Goal: Check status: Check status

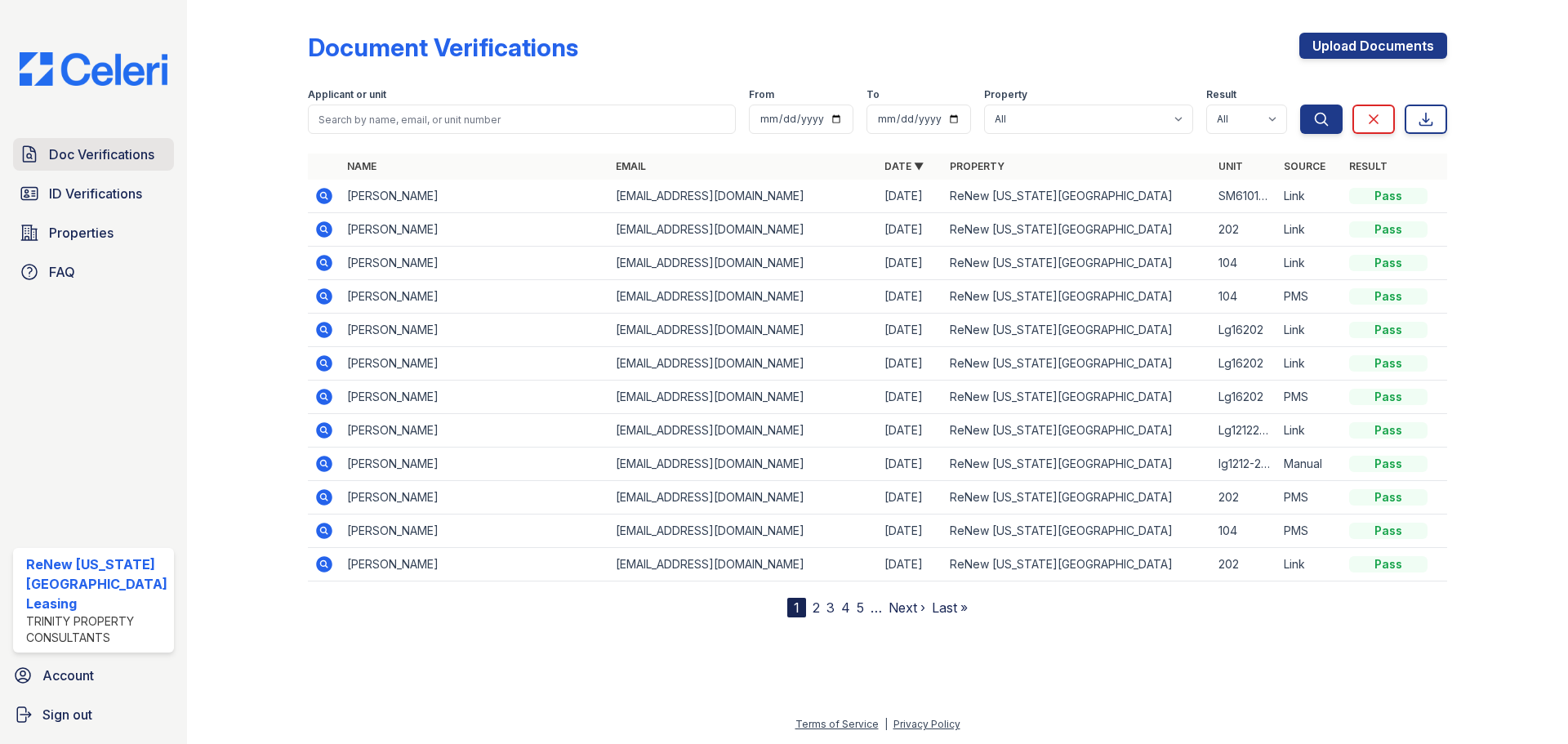
click at [92, 149] on span "Doc Verifications" at bounding box center [101, 154] width 105 height 20
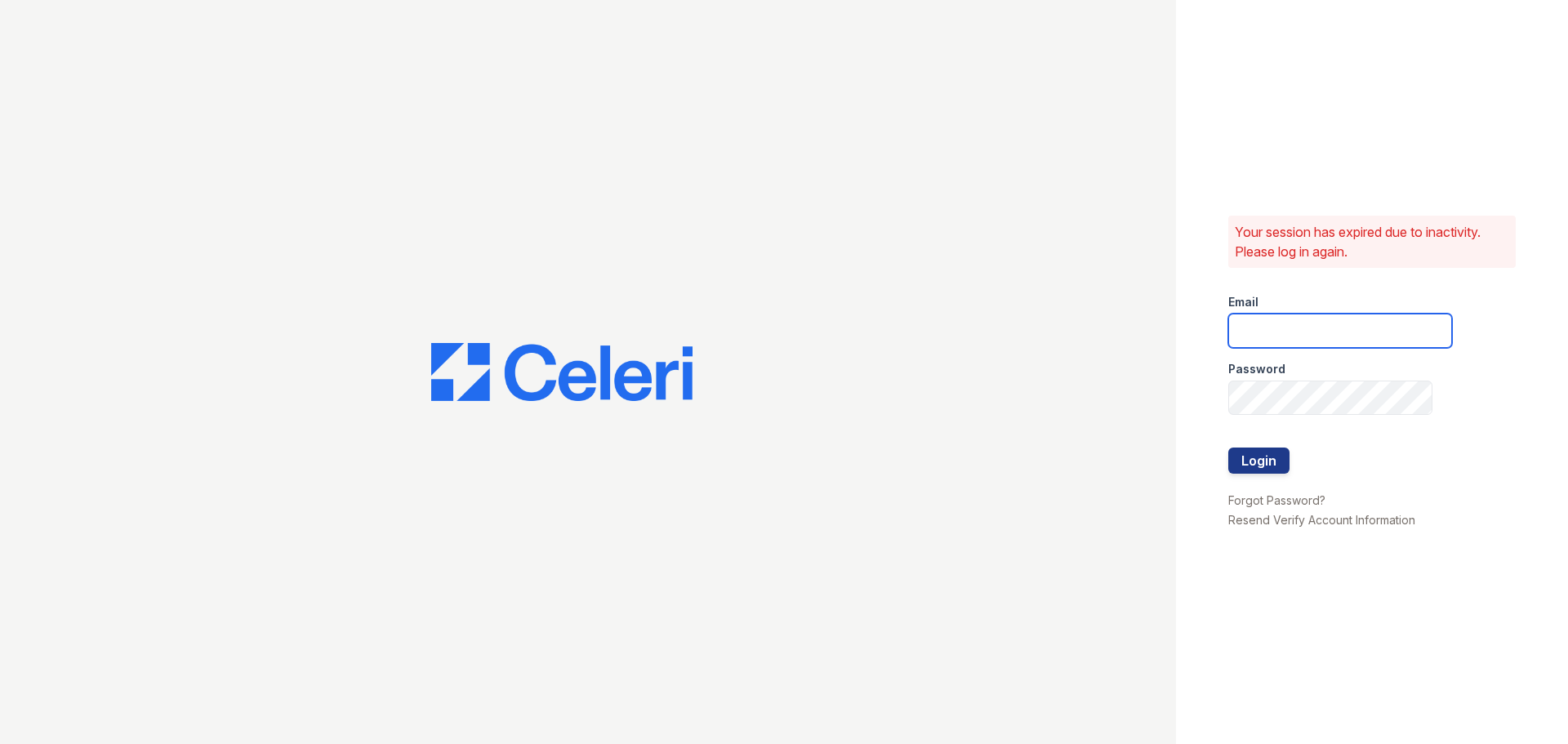
click at [1303, 328] on input "email" at bounding box center [1341, 331] width 224 height 34
type input "renewvirginiabeach@trinity-pm.com"
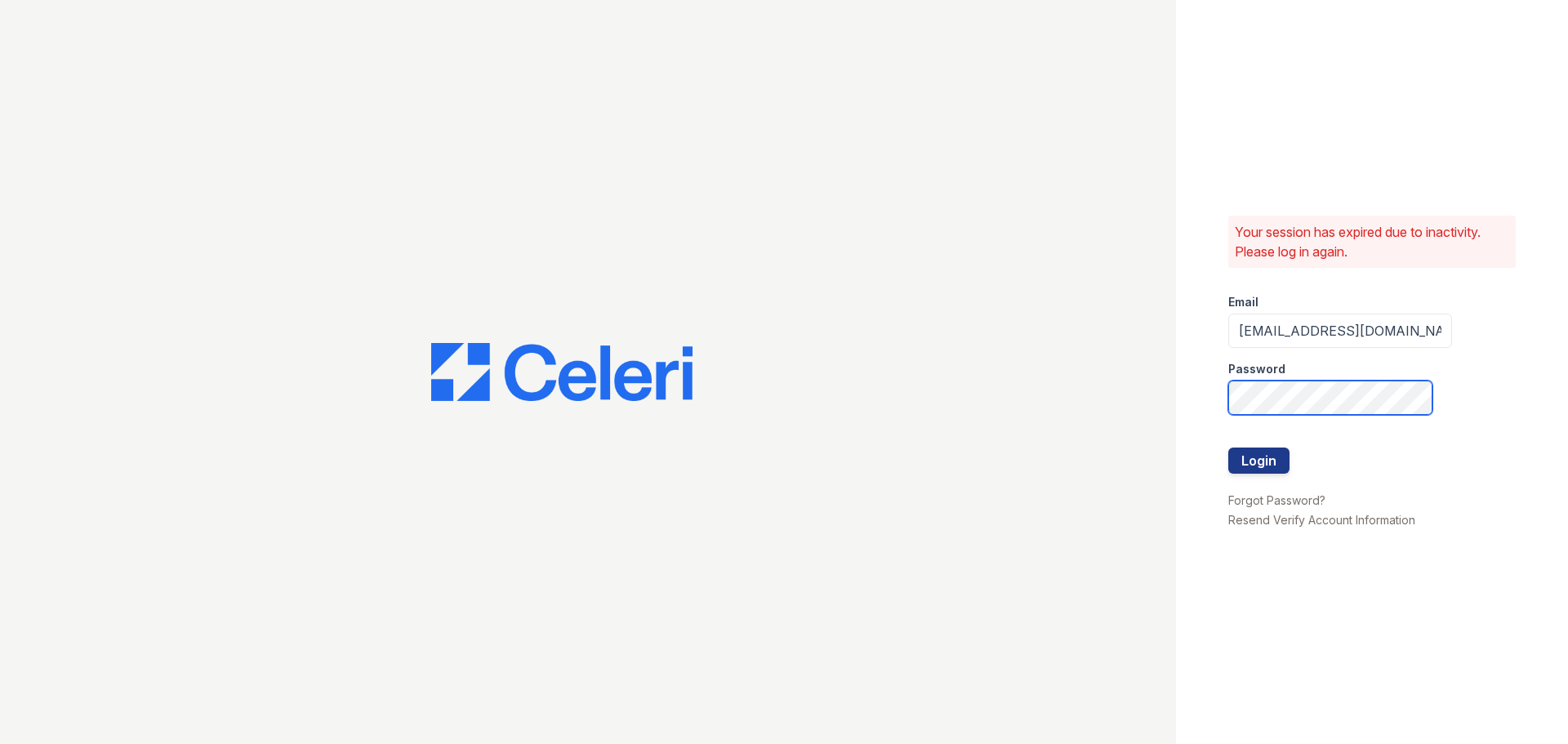
click at [1229, 448] on button "Login" at bounding box center [1259, 460] width 61 height 26
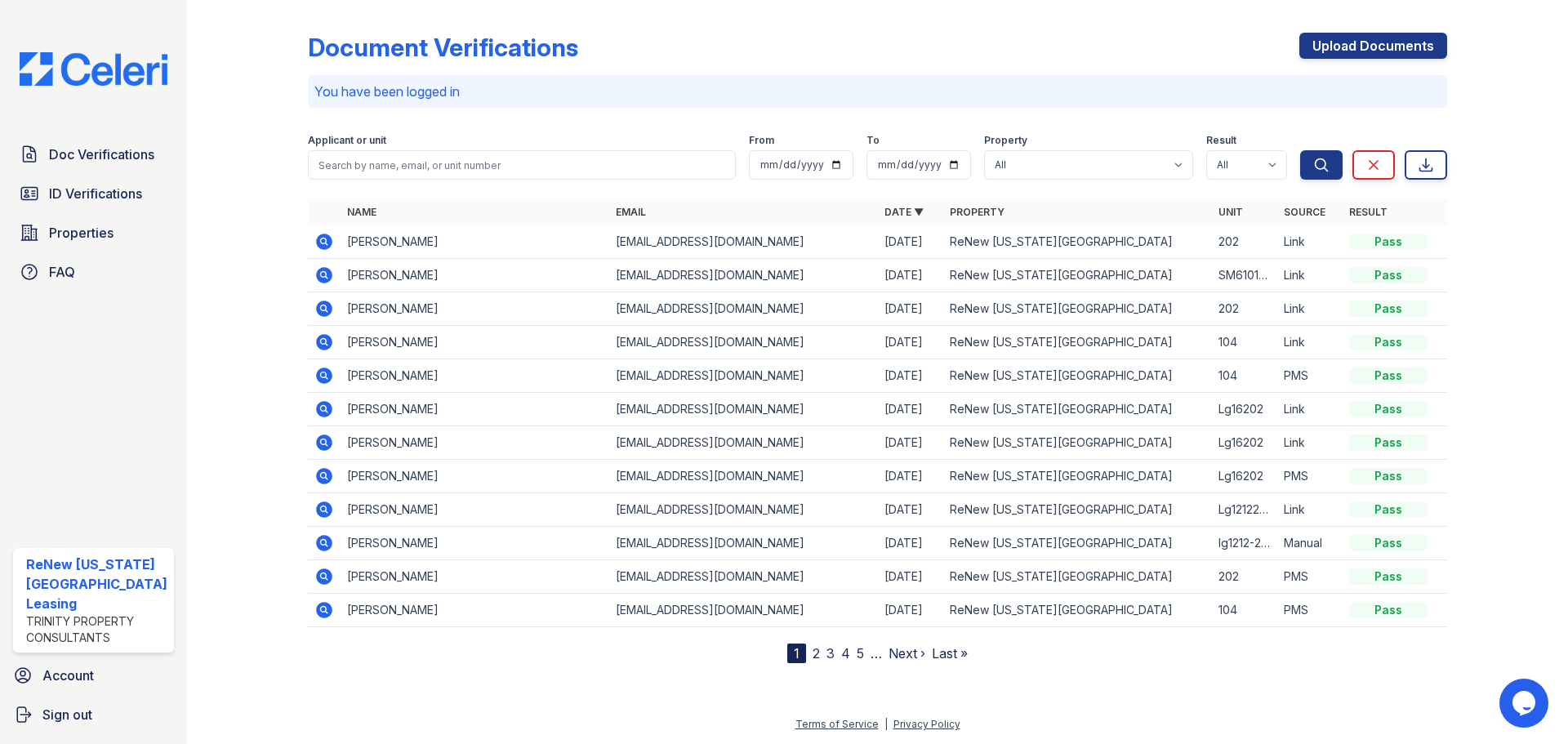
click at [333, 240] on icon at bounding box center [325, 242] width 20 height 20
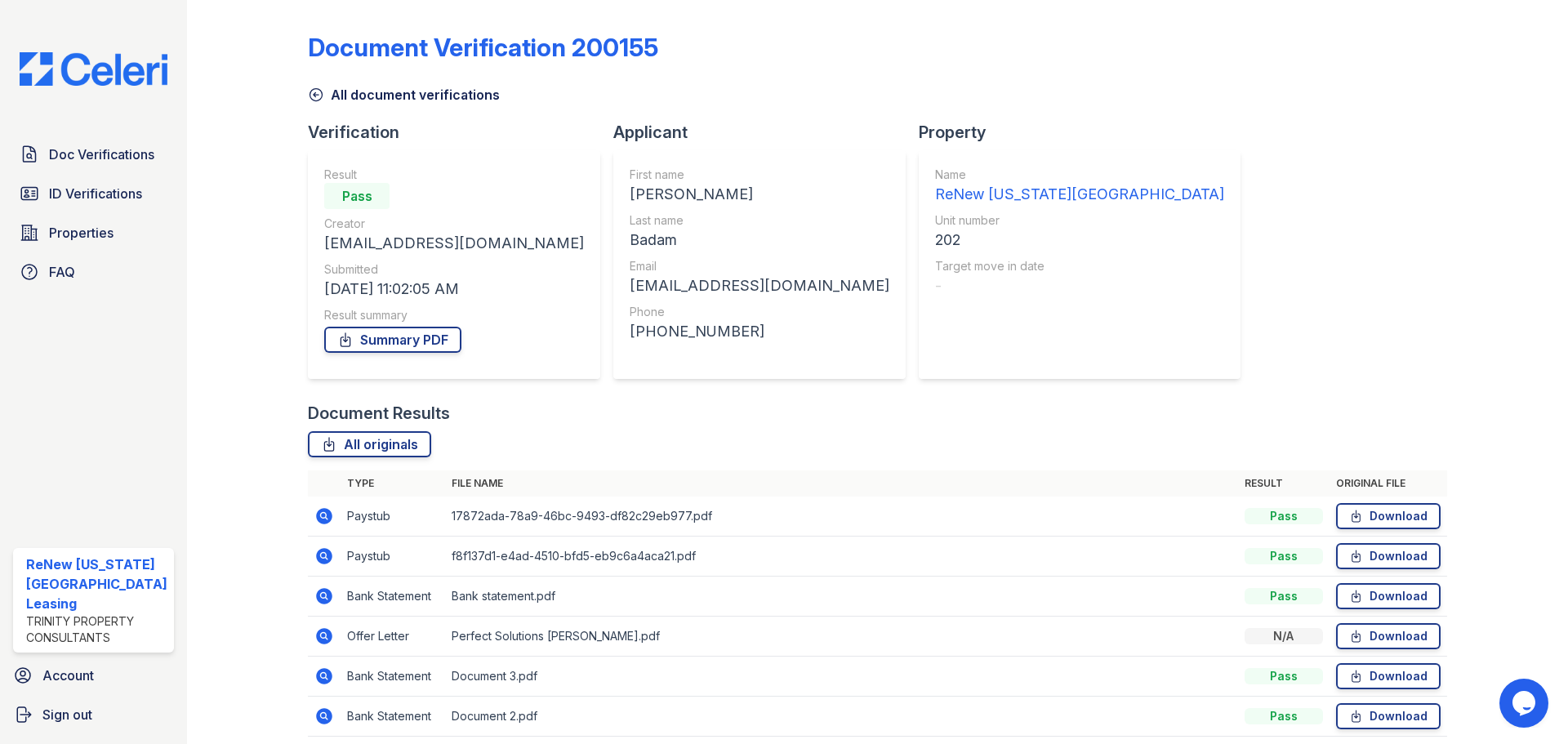
click at [250, 395] on div at bounding box center [260, 380] width 95 height 747
click at [244, 394] on div at bounding box center [260, 380] width 95 height 747
click at [325, 519] on icon at bounding box center [325, 516] width 20 height 20
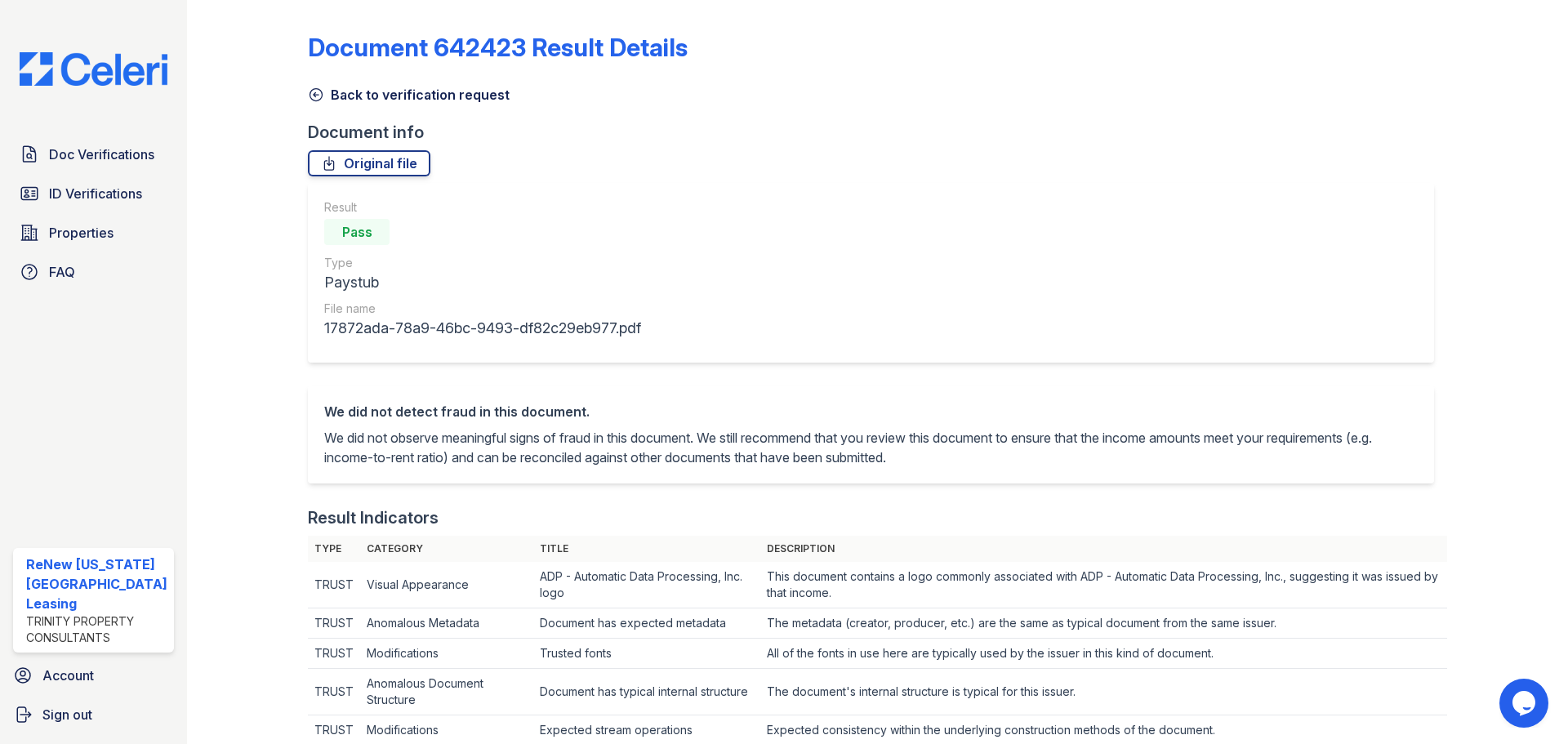
click at [313, 96] on icon at bounding box center [316, 95] width 13 height 13
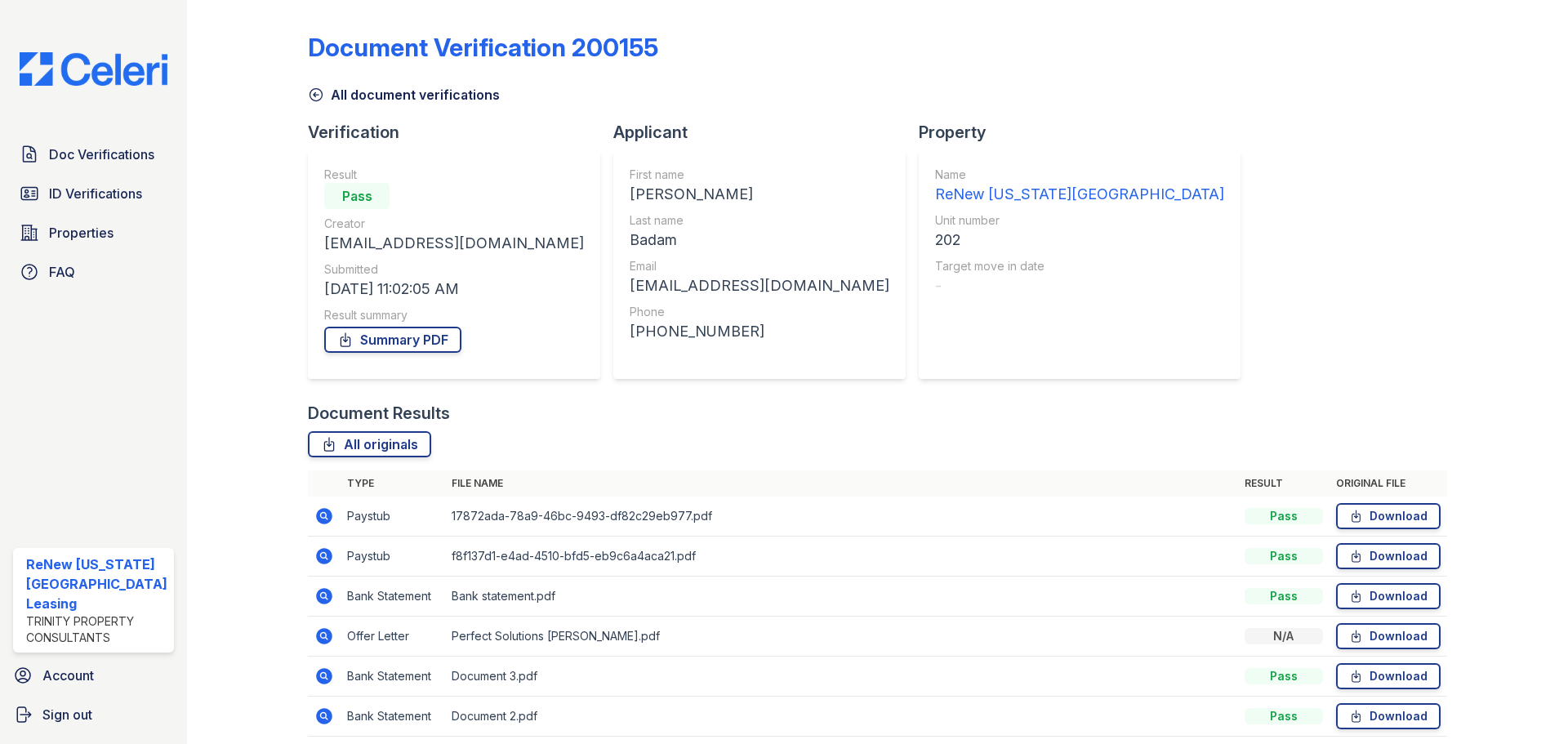
click at [321, 557] on icon at bounding box center [323, 555] width 4 height 4
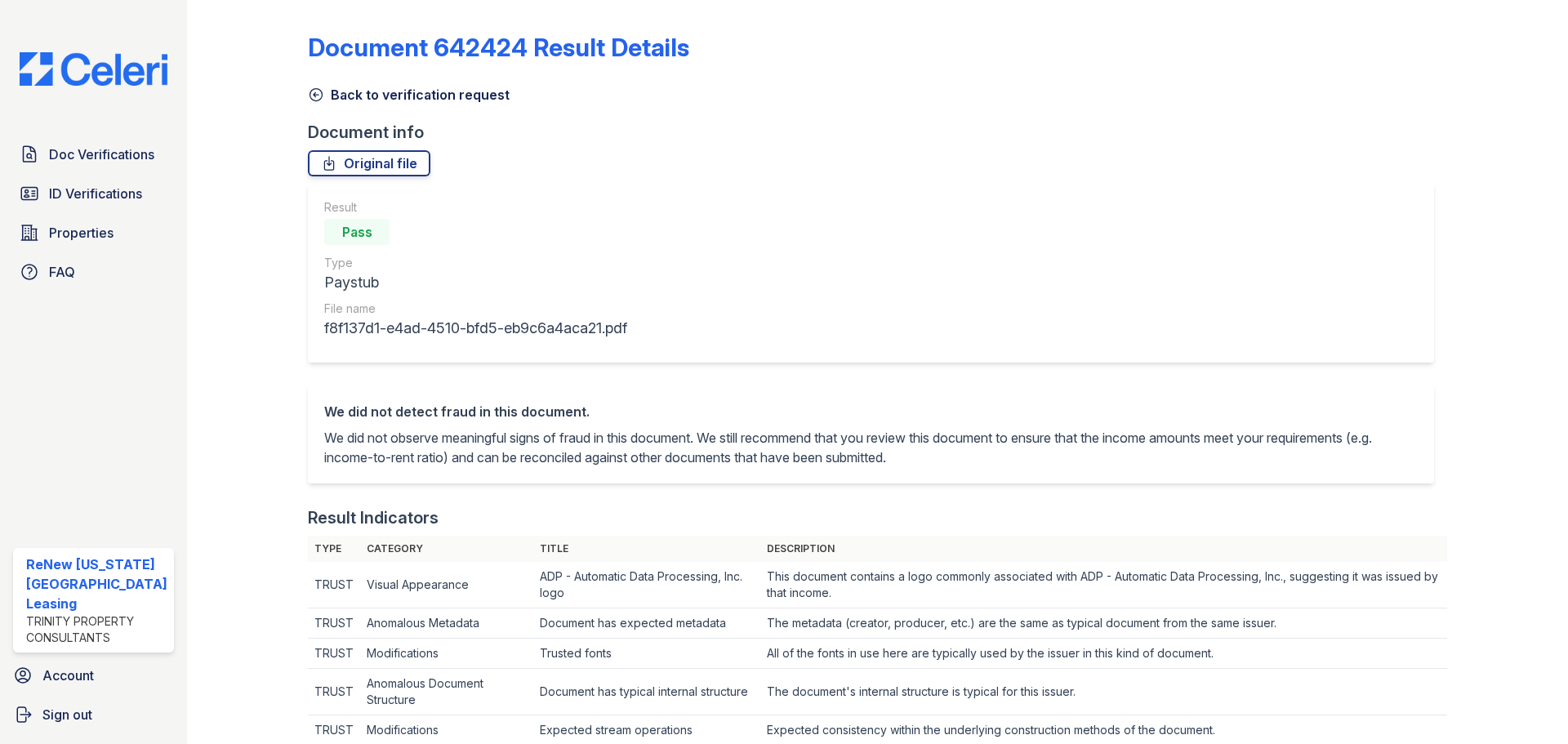
click at [311, 92] on icon at bounding box center [316, 95] width 17 height 17
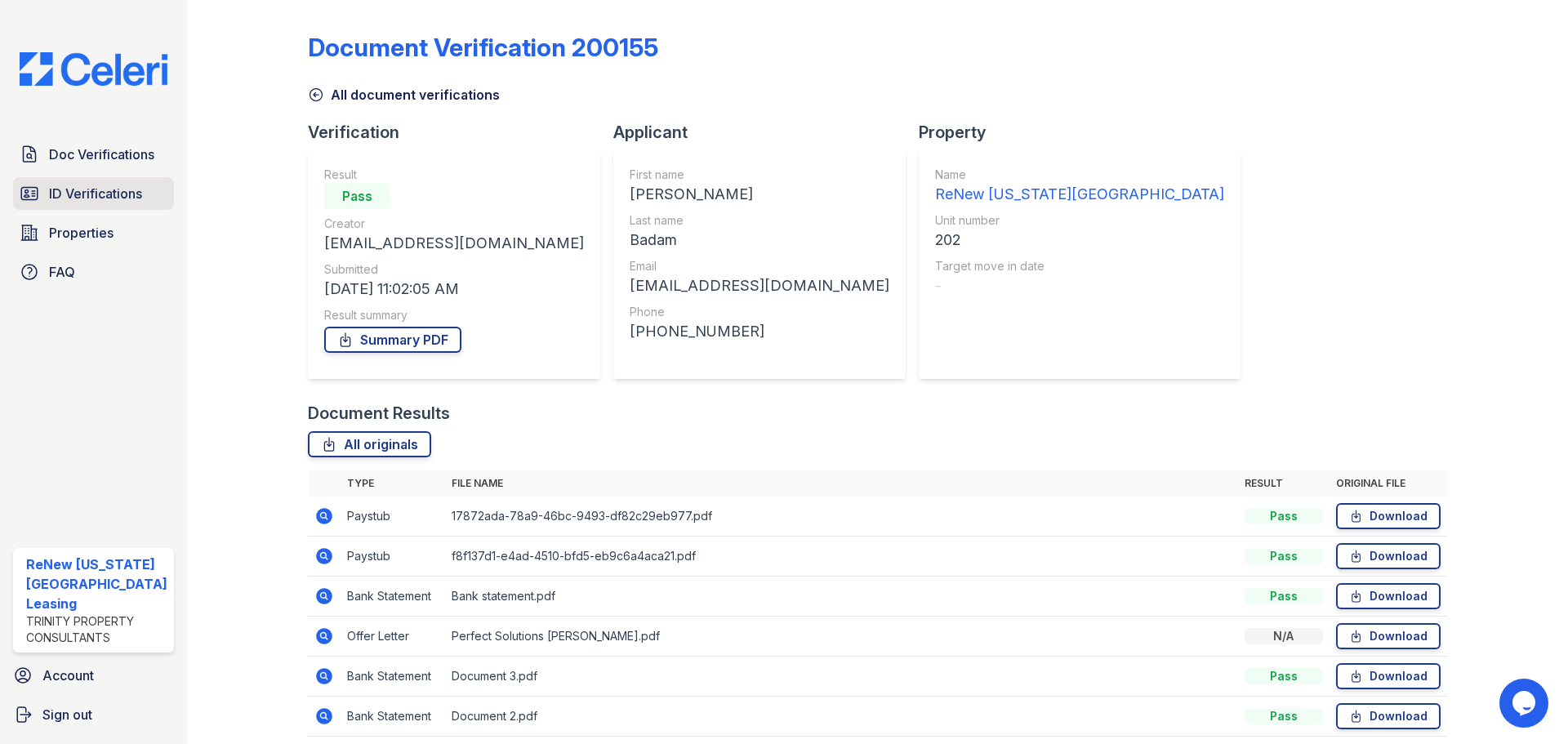
click at [129, 191] on span "ID Verifications" at bounding box center [96, 193] width 94 height 20
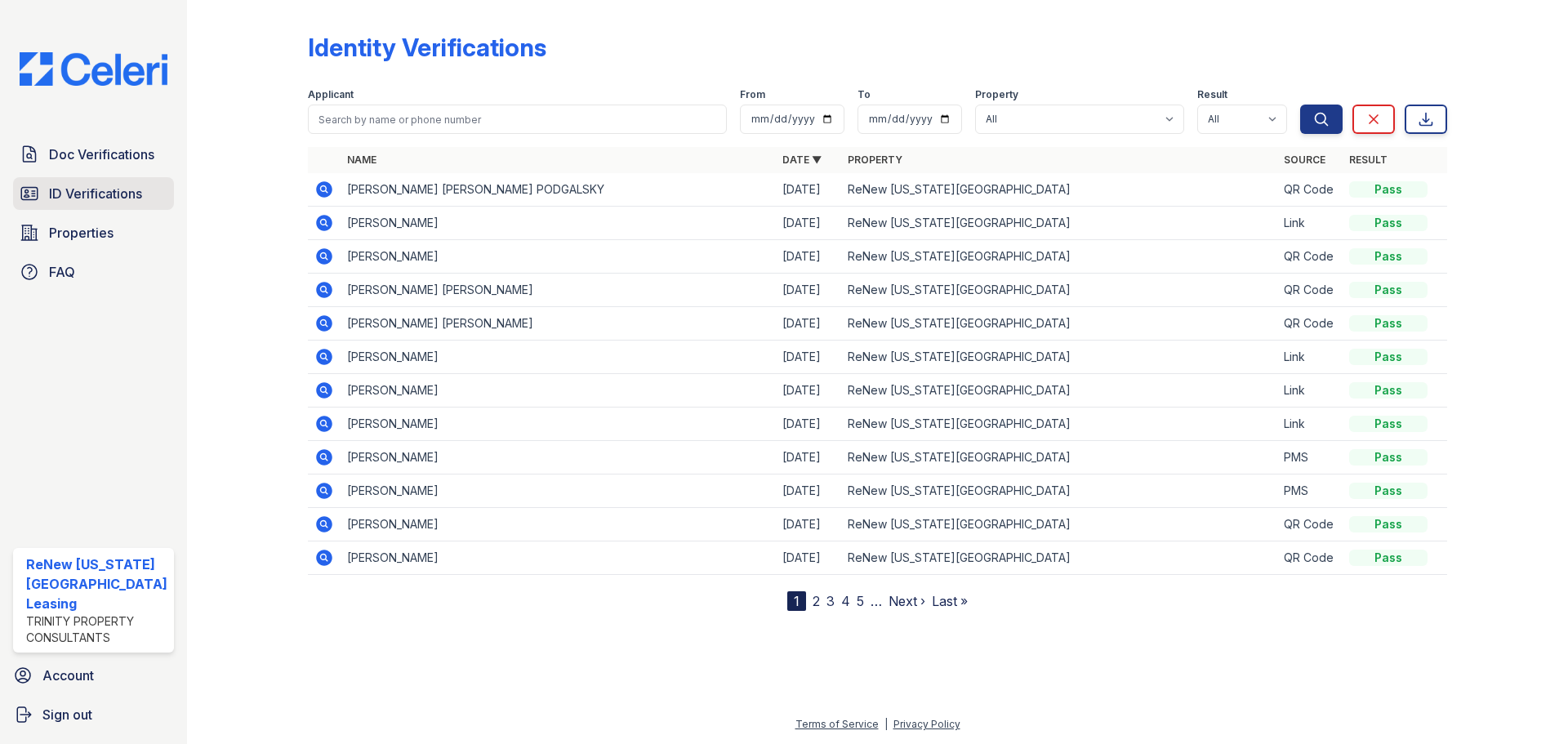
click at [139, 185] on span "ID Verifications" at bounding box center [96, 193] width 94 height 20
click at [132, 196] on span "ID Verifications" at bounding box center [96, 193] width 94 height 20
click at [246, 201] on div at bounding box center [260, 309] width 95 height 605
click at [271, 199] on div at bounding box center [260, 309] width 95 height 605
click at [98, 165] on link "Doc Verifications" at bounding box center [93, 155] width 161 height 33
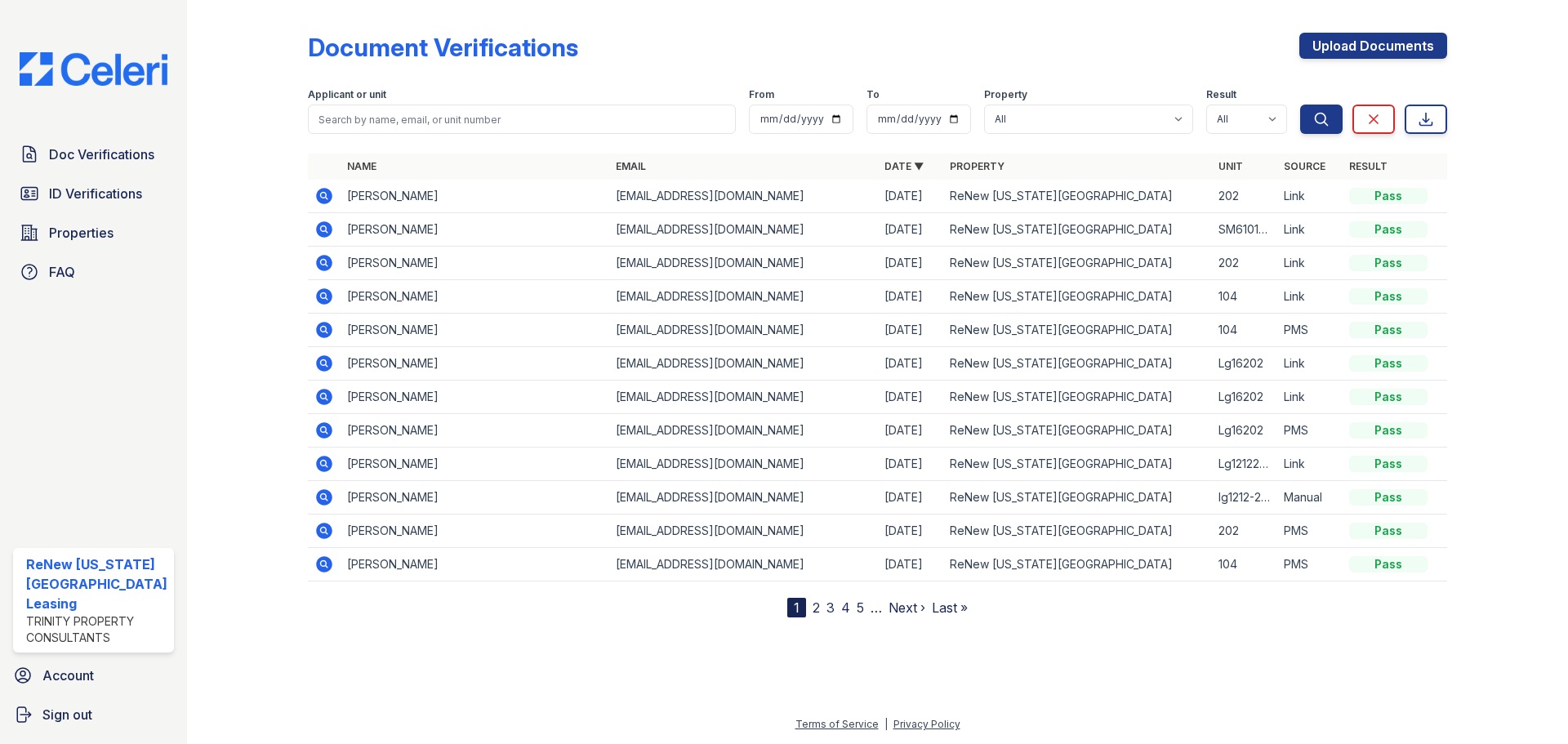
click at [330, 200] on icon at bounding box center [324, 196] width 17 height 17
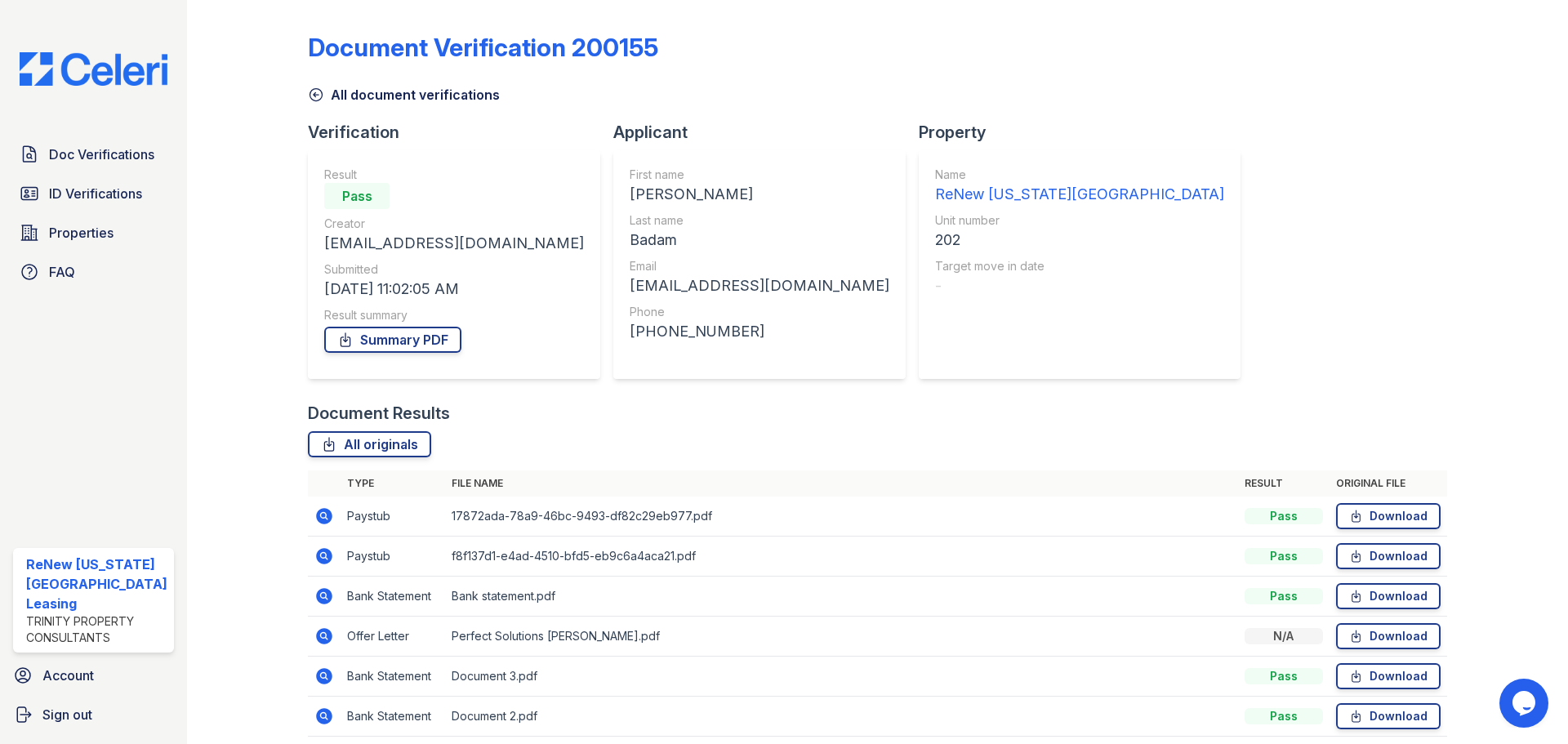
scroll to position [64, 0]
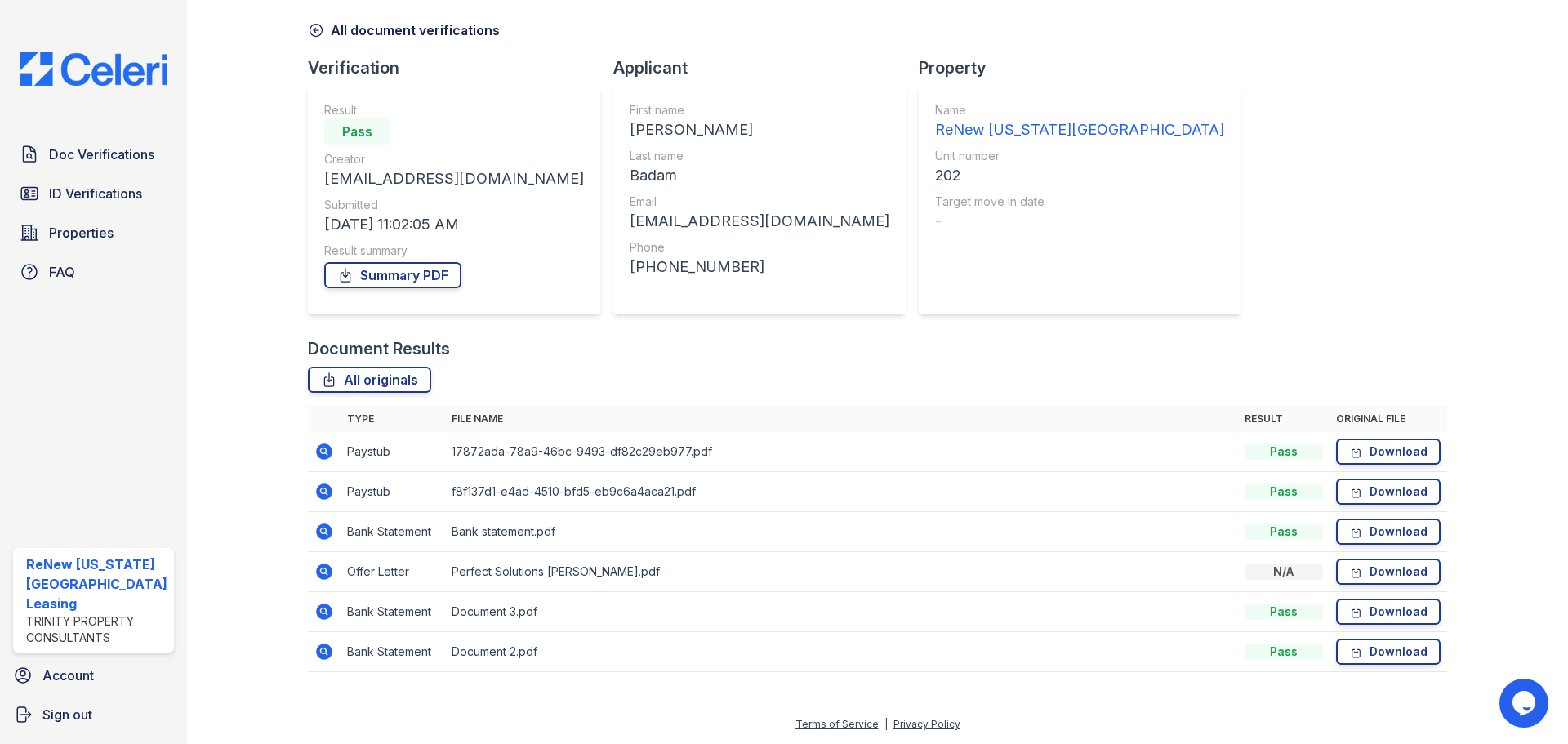
click at [327, 570] on icon at bounding box center [324, 571] width 17 height 17
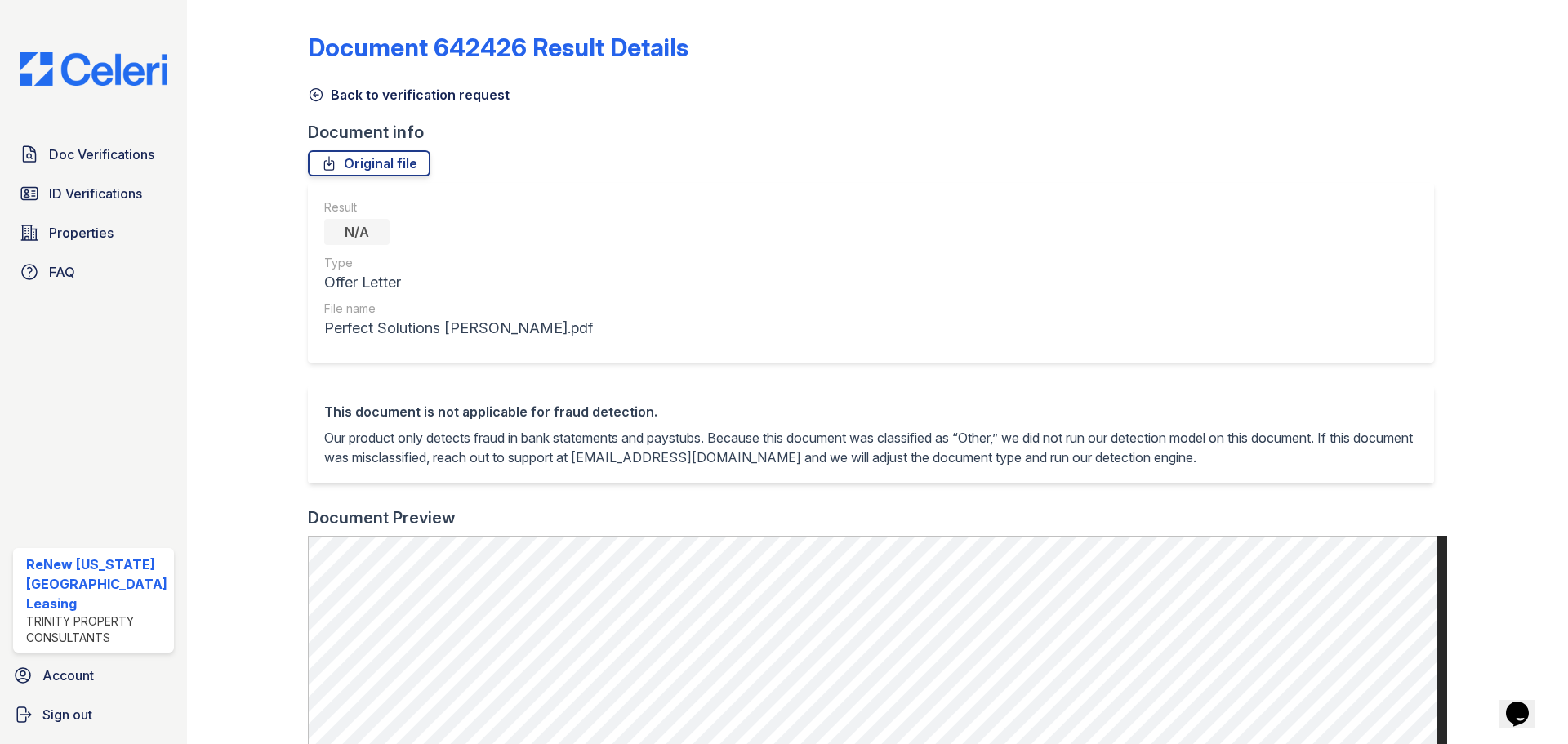
click at [312, 98] on icon at bounding box center [316, 95] width 17 height 17
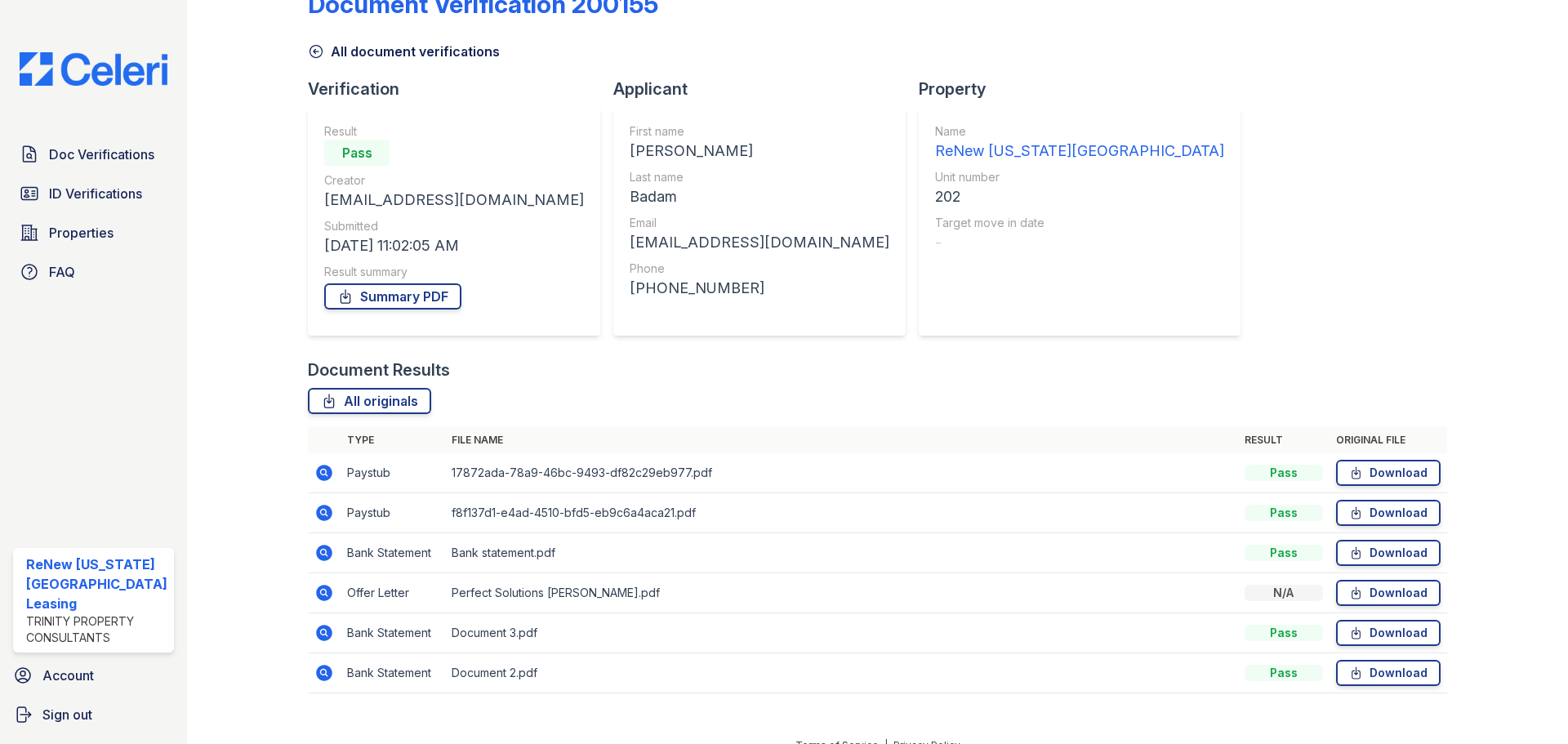
scroll to position [64, 0]
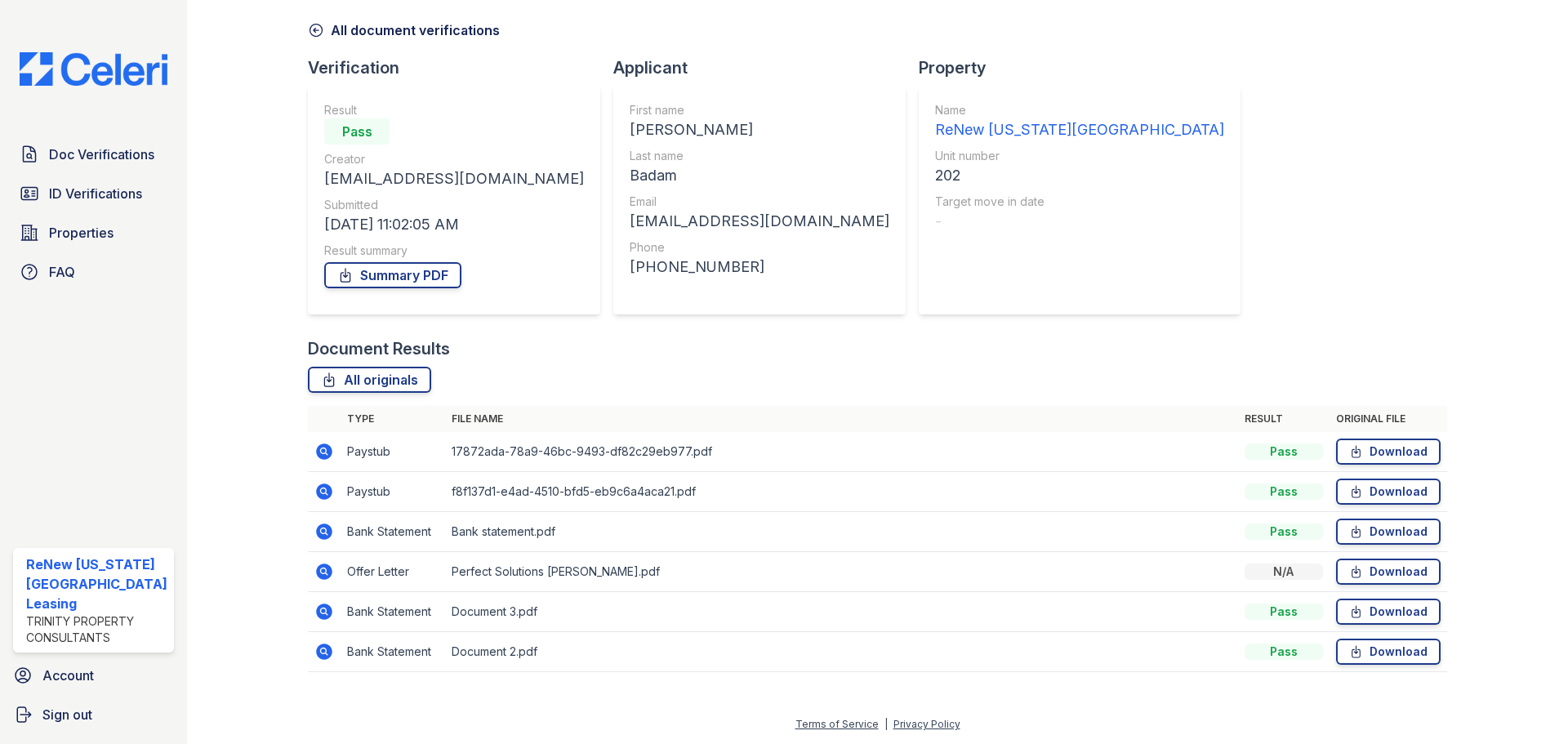
click at [319, 452] on icon at bounding box center [324, 451] width 17 height 17
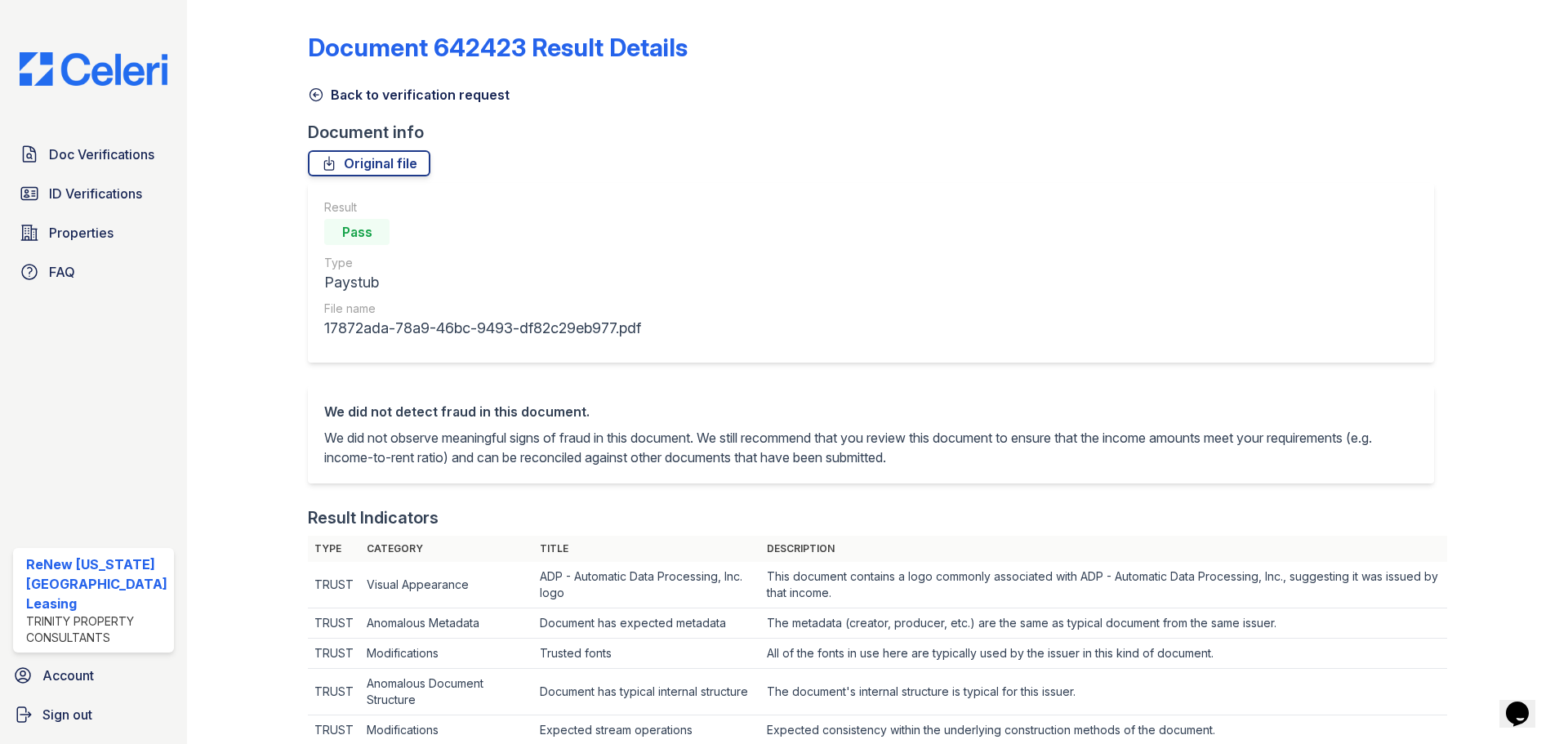
click at [319, 96] on icon at bounding box center [316, 95] width 17 height 17
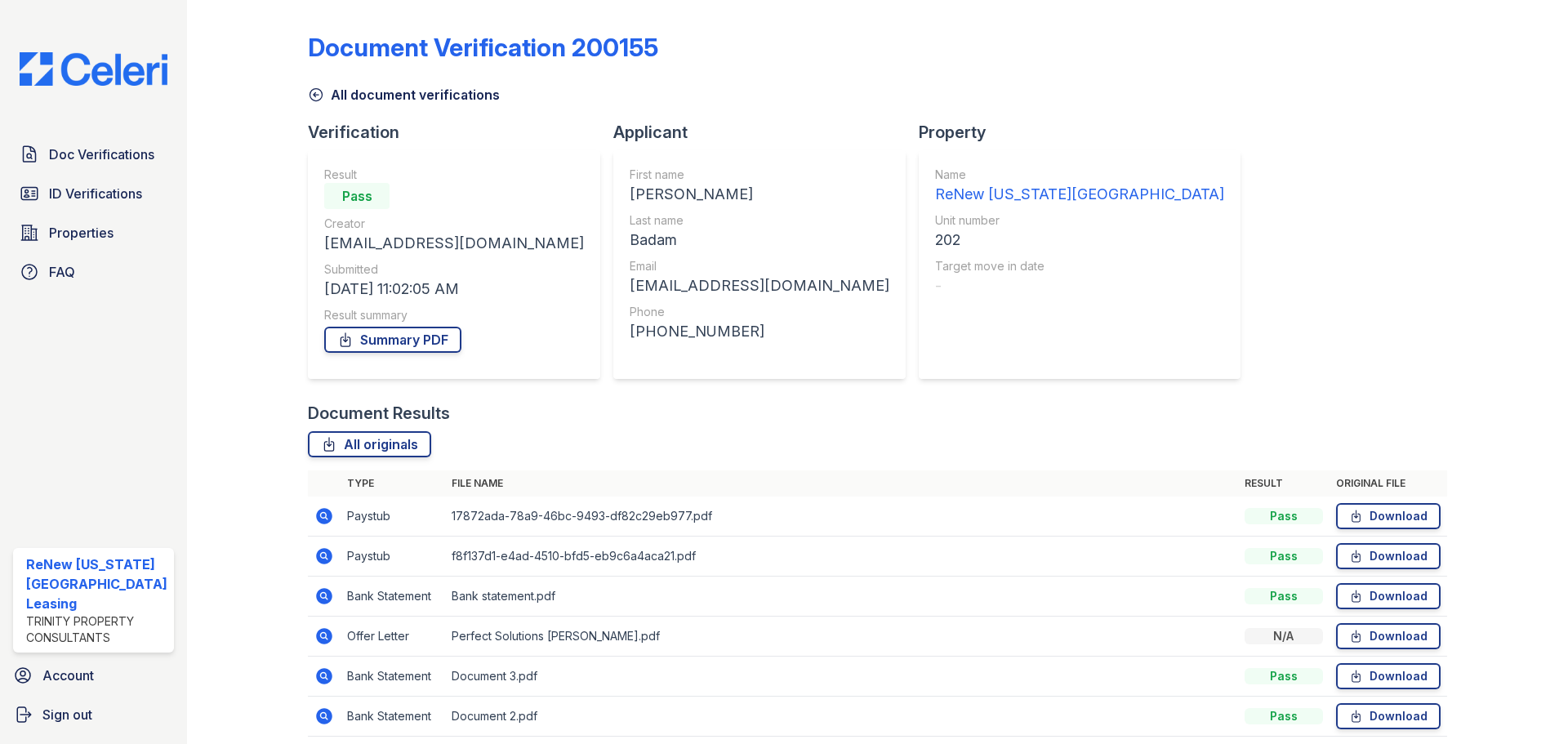
click at [322, 598] on icon at bounding box center [325, 597] width 20 height 20
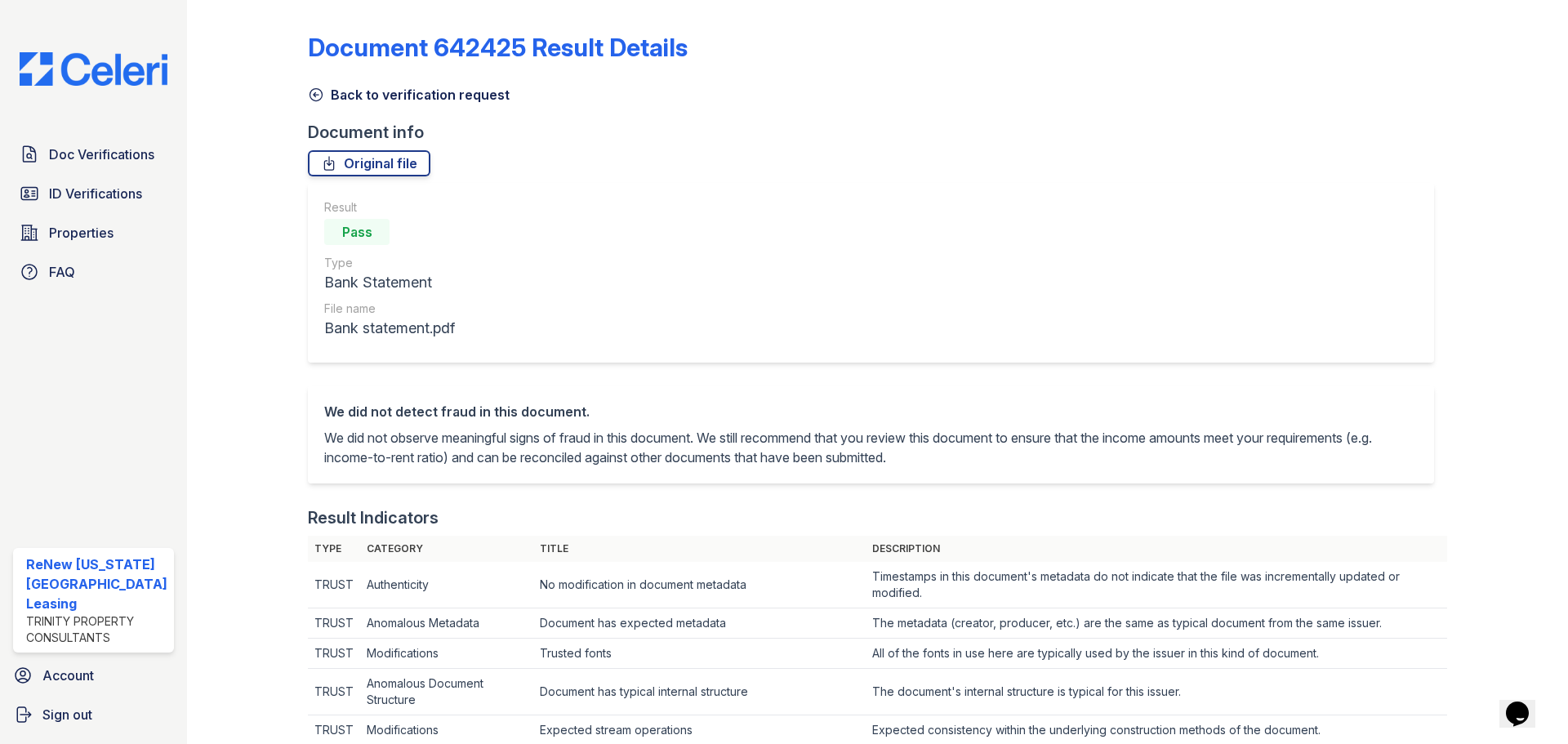
click at [324, 91] on link "Back to verification request" at bounding box center [409, 95] width 202 height 20
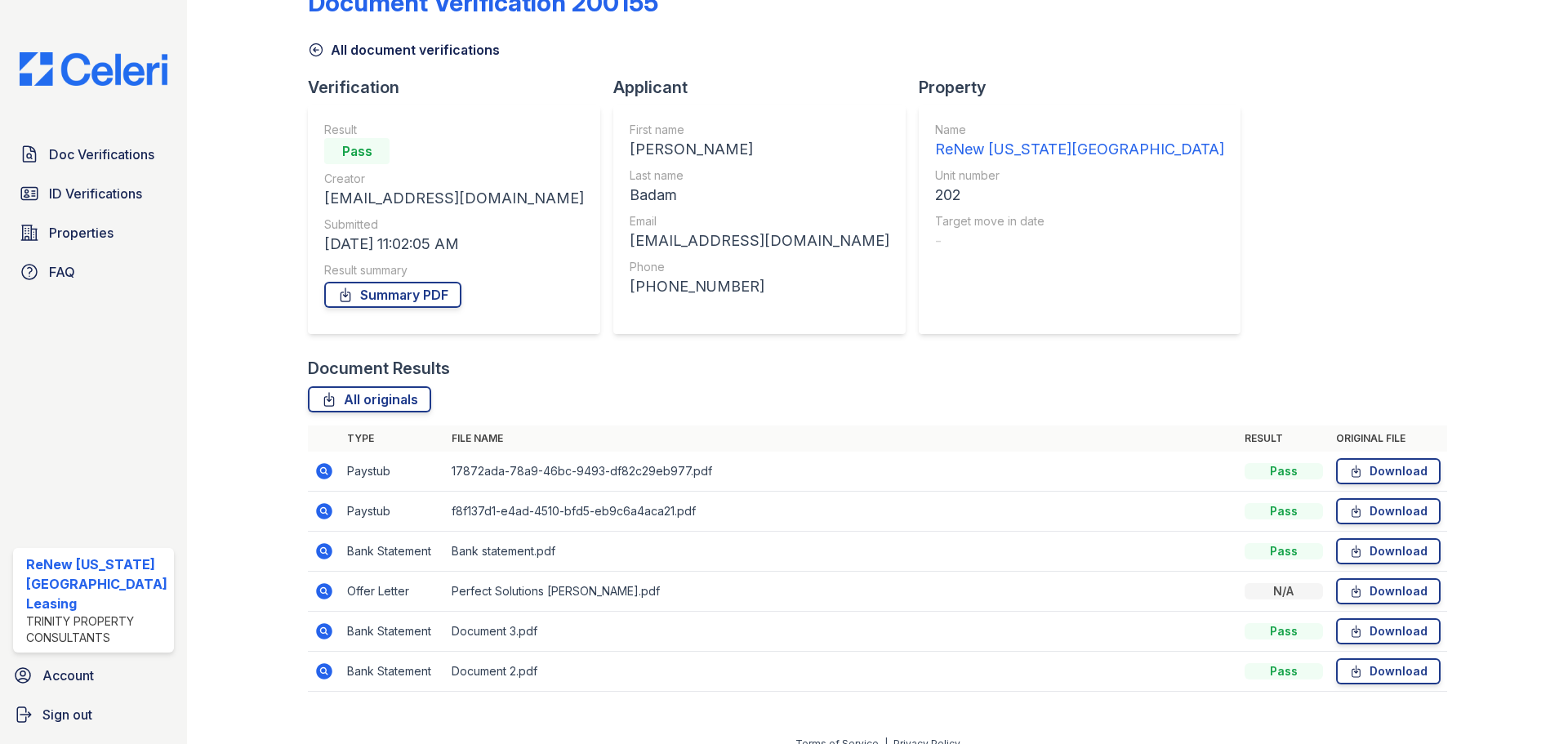
scroll to position [64, 0]
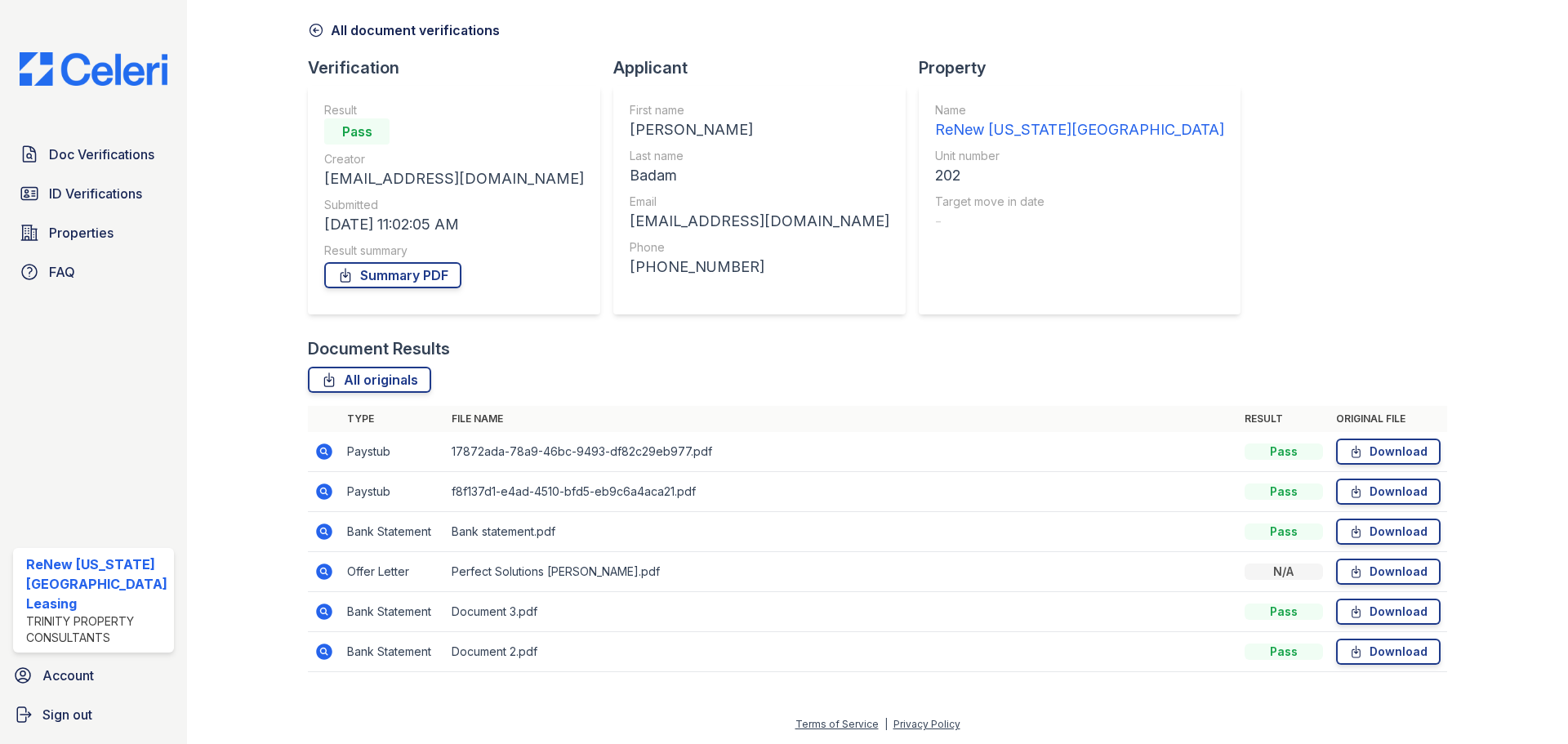
click at [321, 571] on icon at bounding box center [323, 570] width 4 height 4
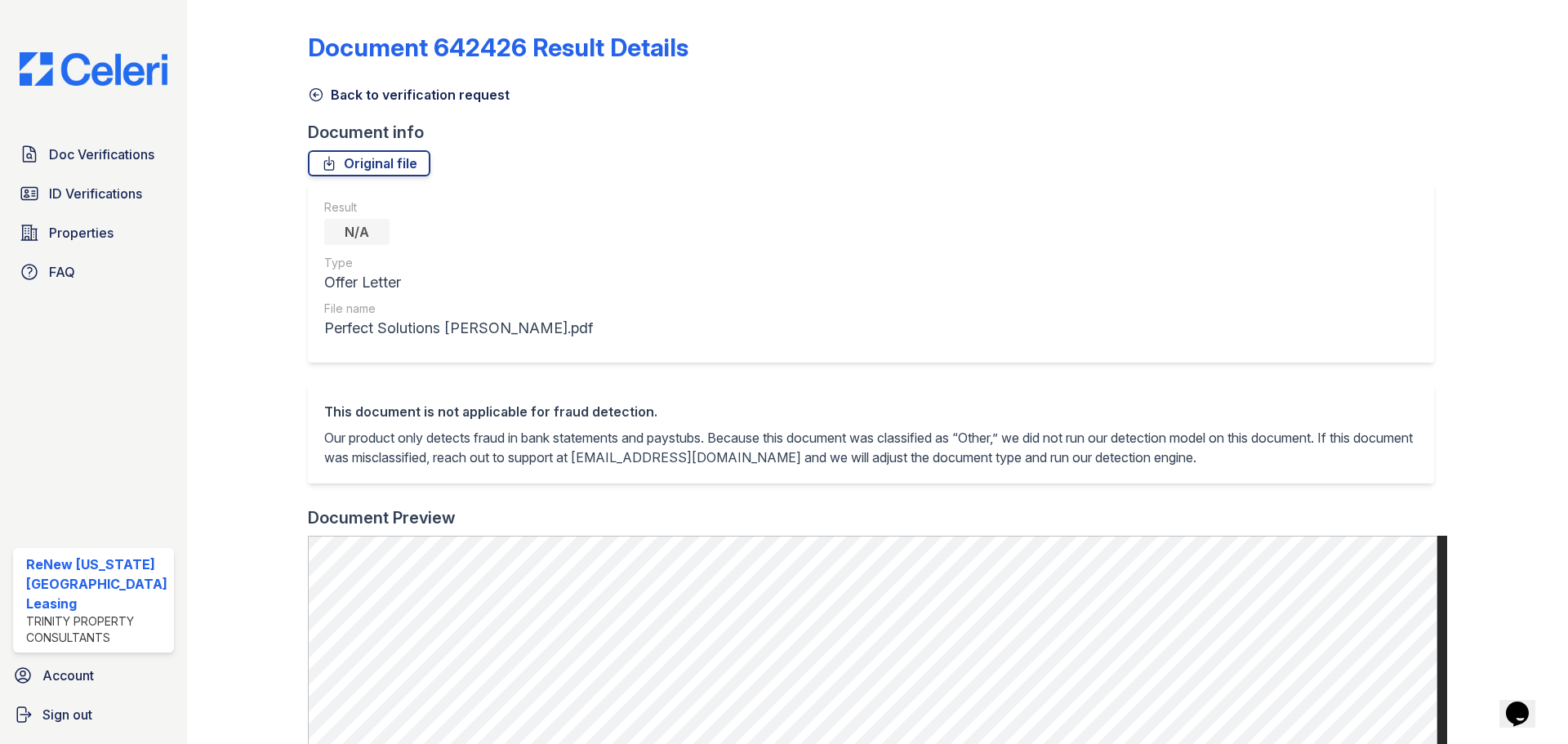
scroll to position [245, 0]
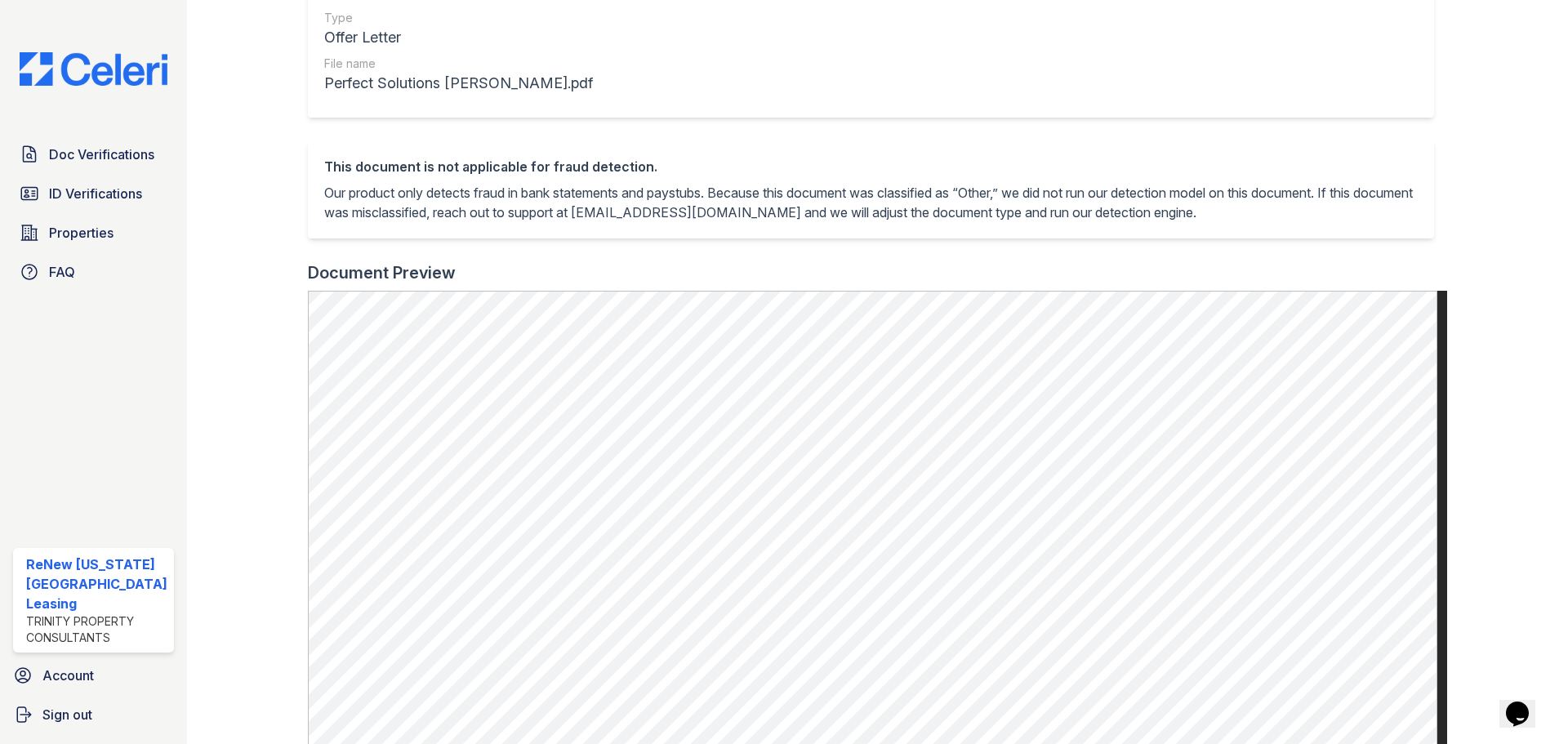
click at [219, 519] on div at bounding box center [260, 398] width 95 height 1273
click at [255, 513] on div at bounding box center [260, 398] width 95 height 1273
click at [251, 510] on div at bounding box center [260, 398] width 95 height 1273
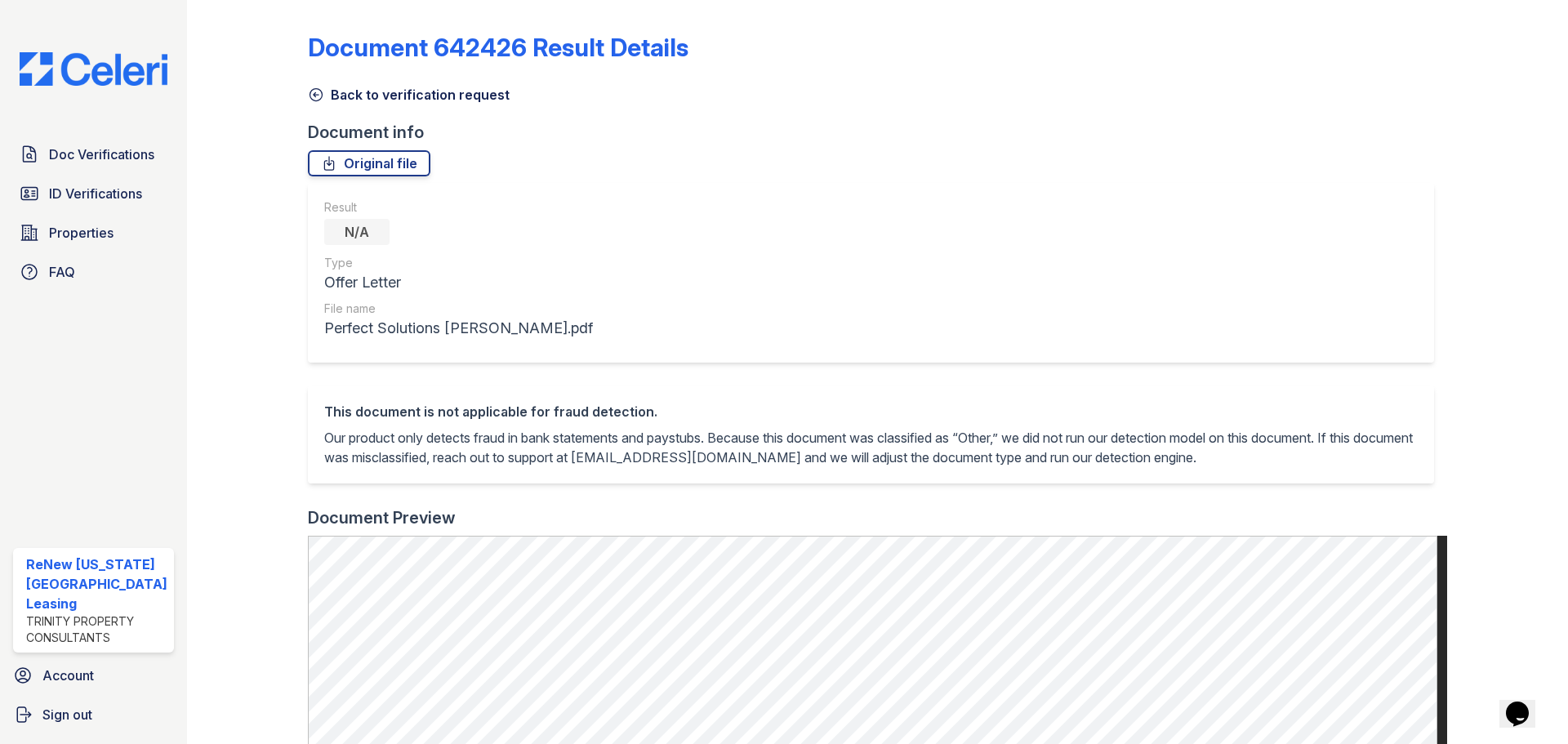
click at [311, 98] on icon at bounding box center [316, 95] width 17 height 17
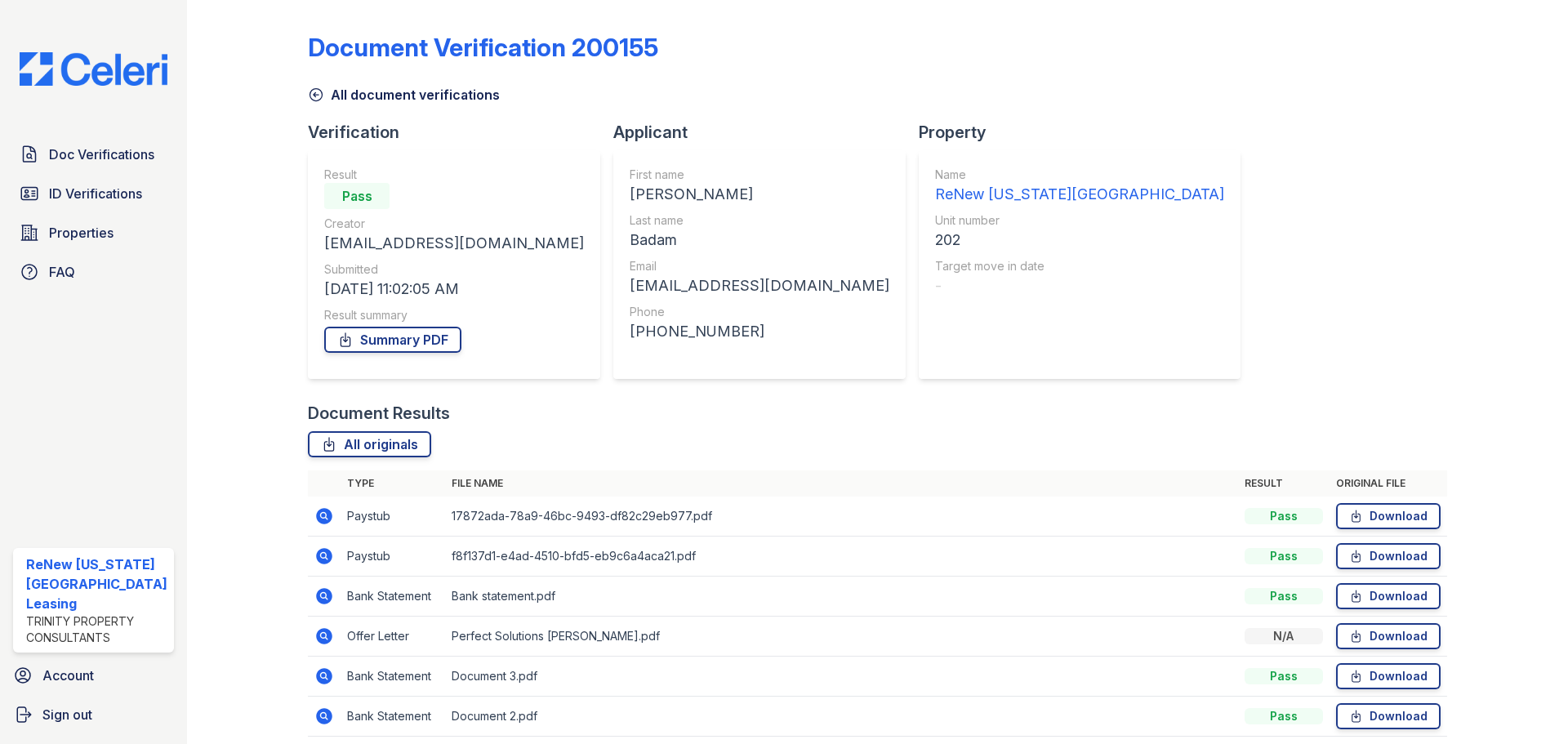
click at [325, 511] on icon at bounding box center [324, 516] width 17 height 17
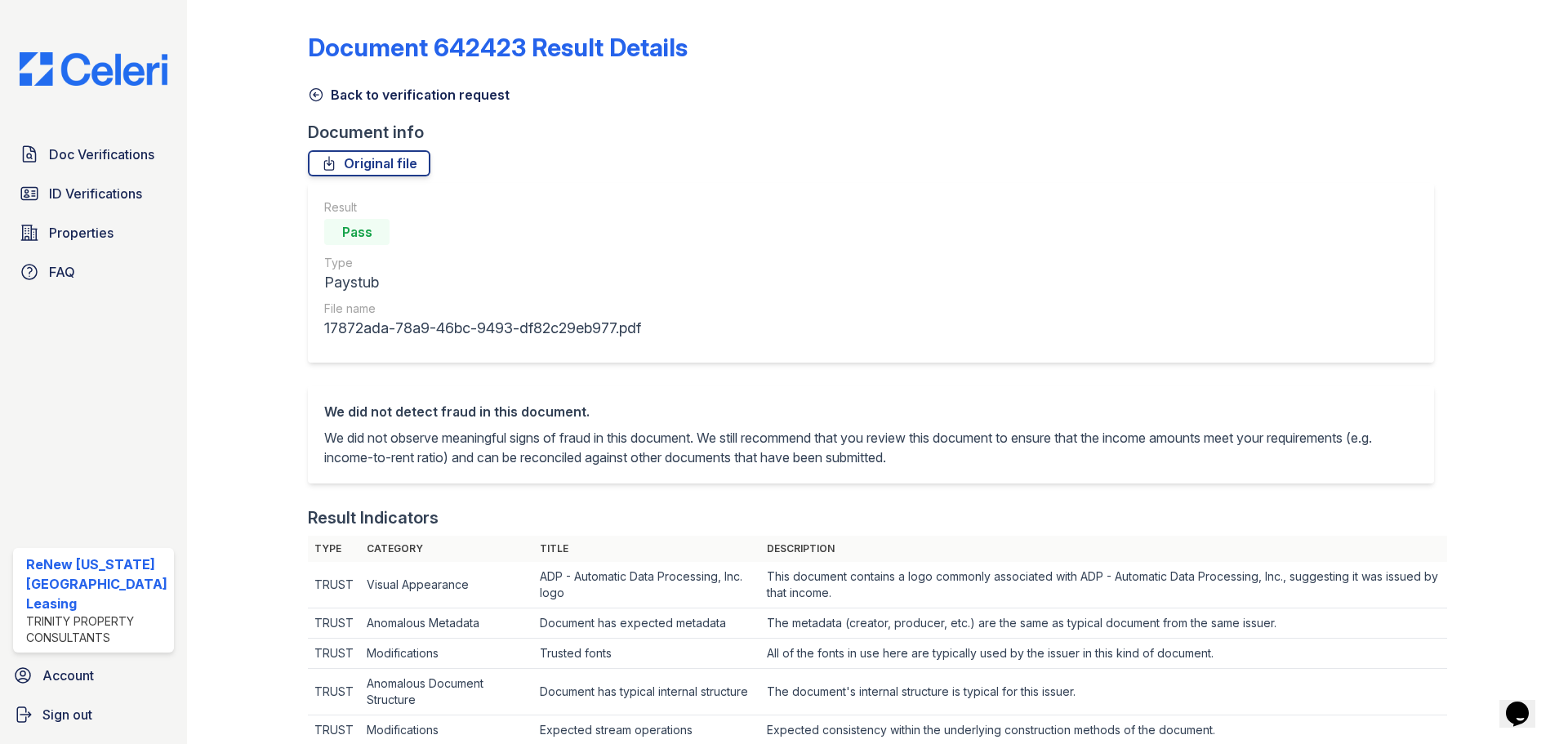
click at [316, 87] on icon at bounding box center [316, 95] width 17 height 17
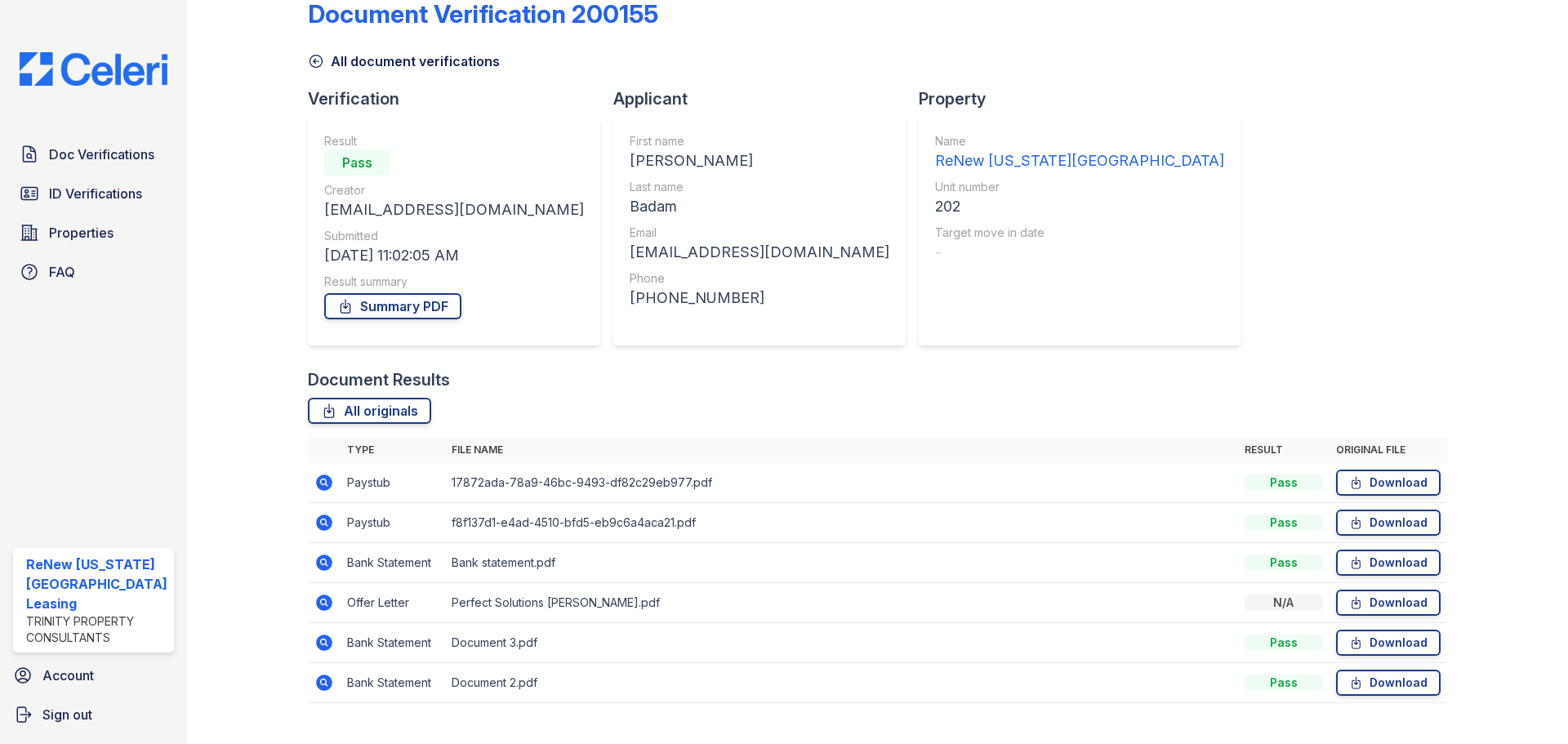
scroll to position [64, 0]
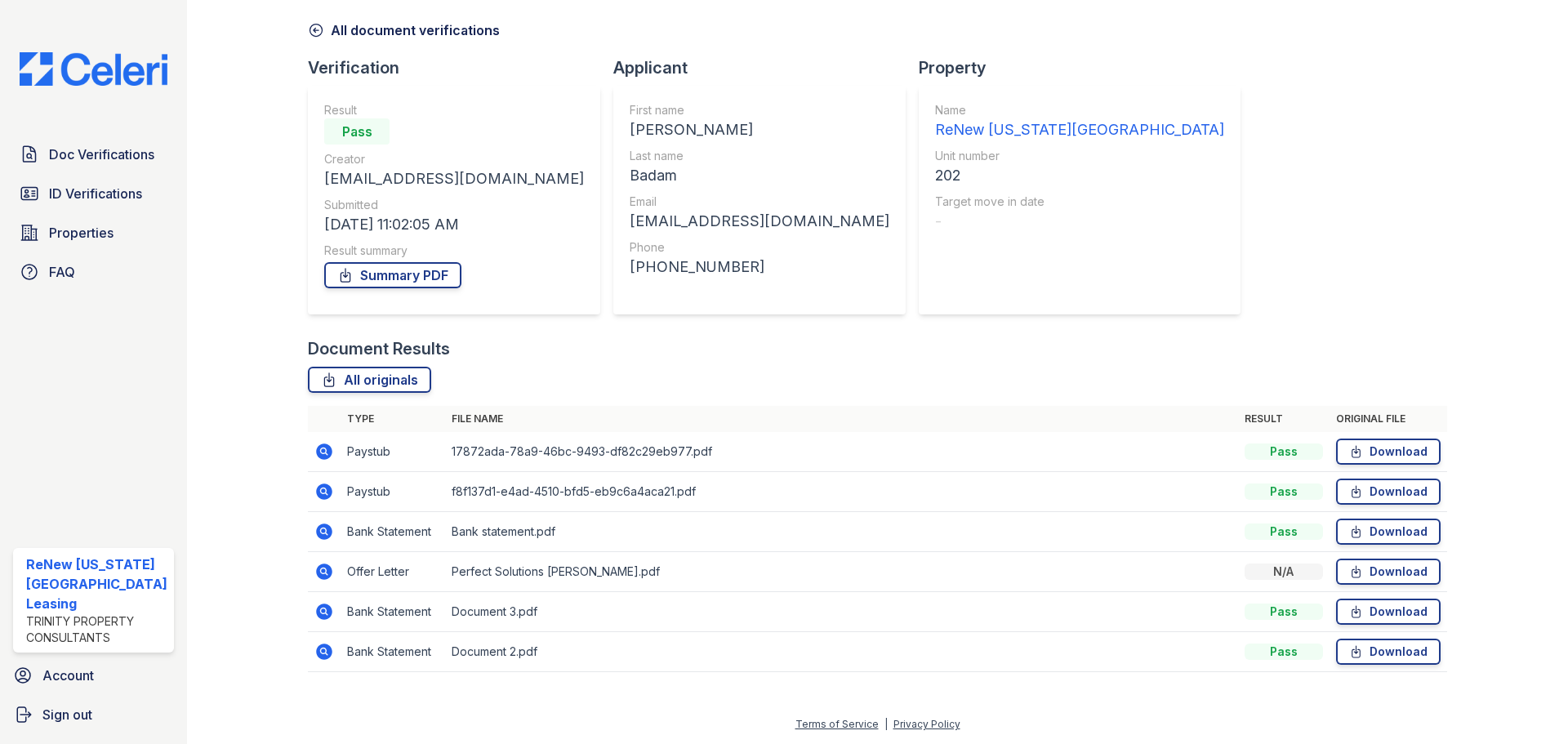
click at [330, 570] on icon at bounding box center [324, 571] width 17 height 17
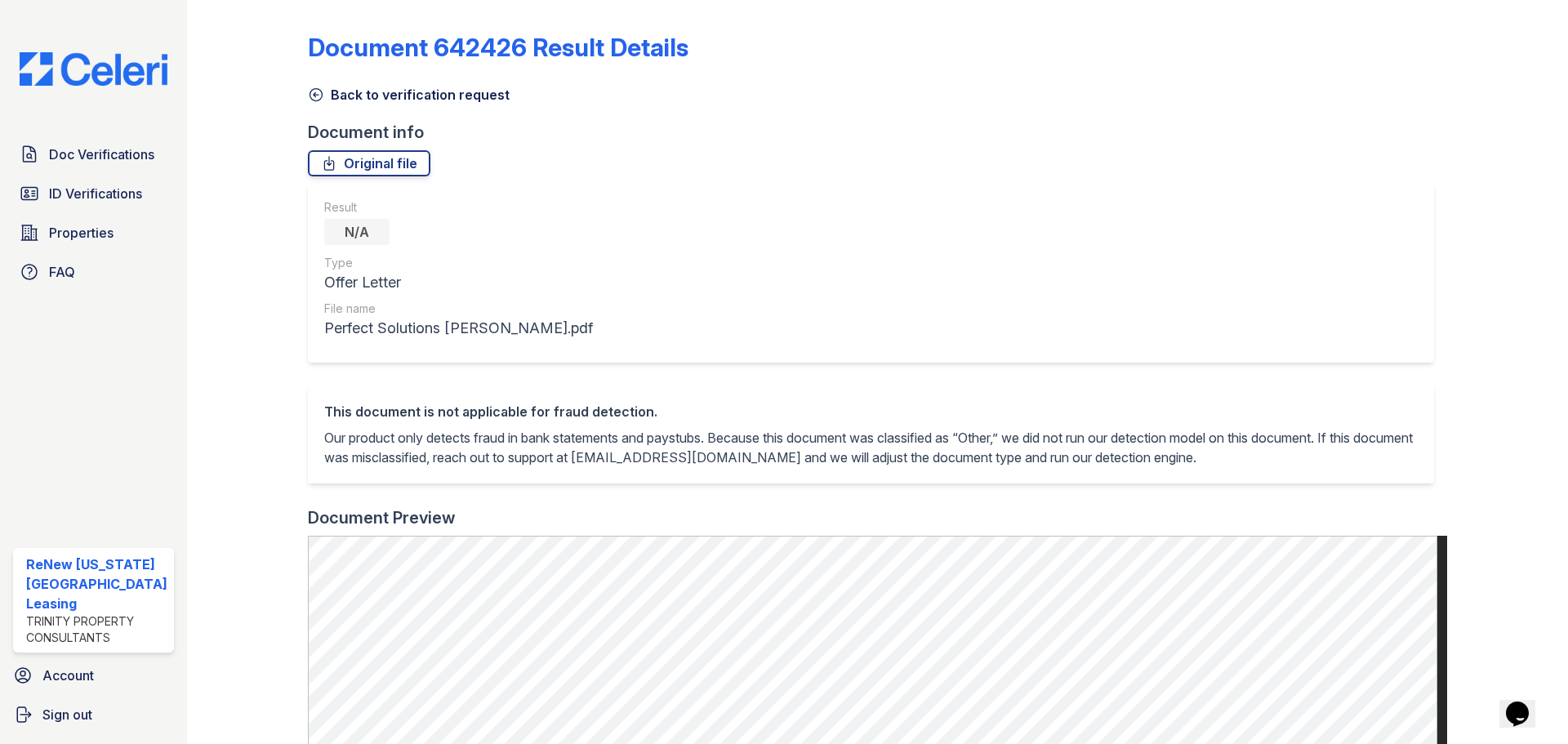
click at [310, 96] on icon at bounding box center [316, 95] width 17 height 17
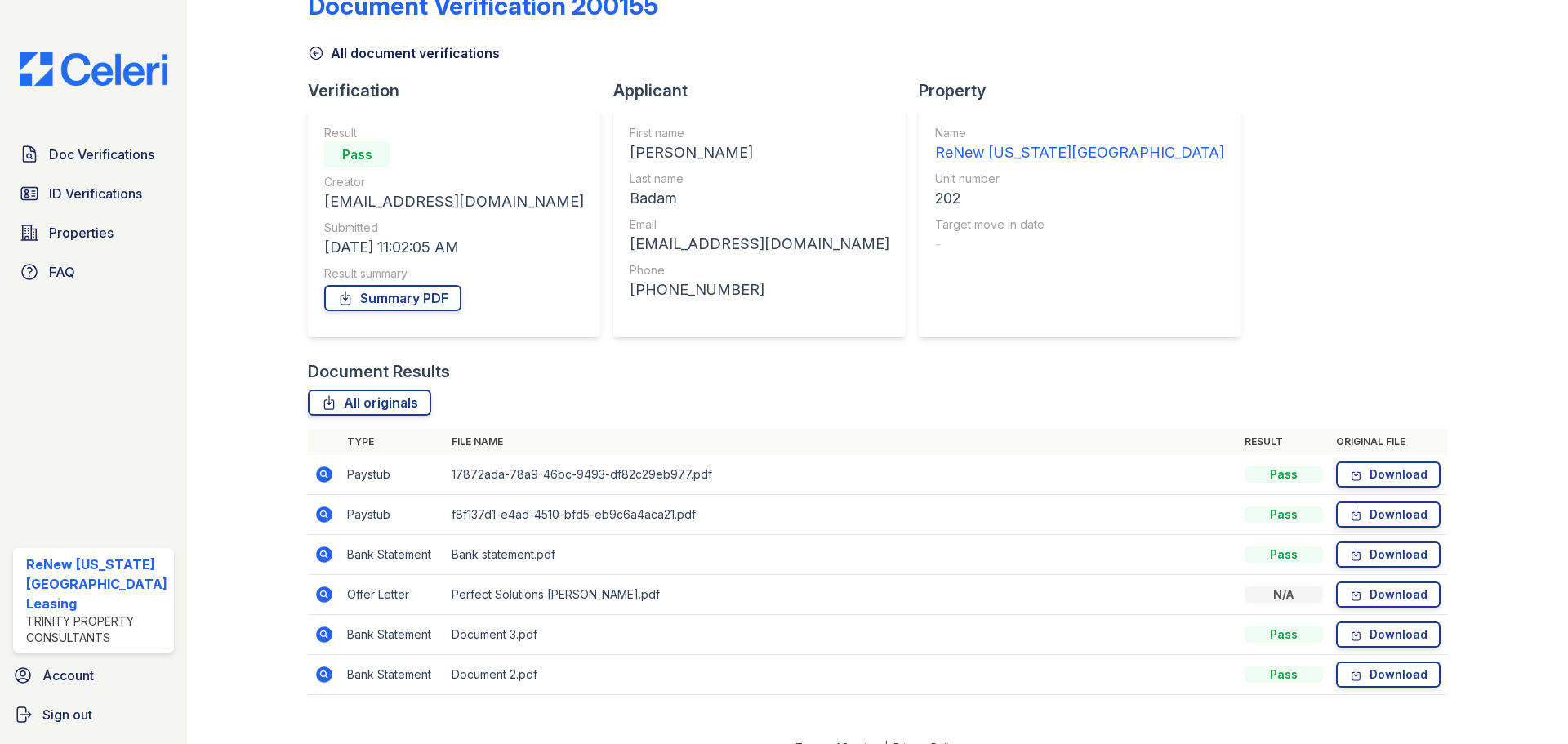
scroll to position [64, 0]
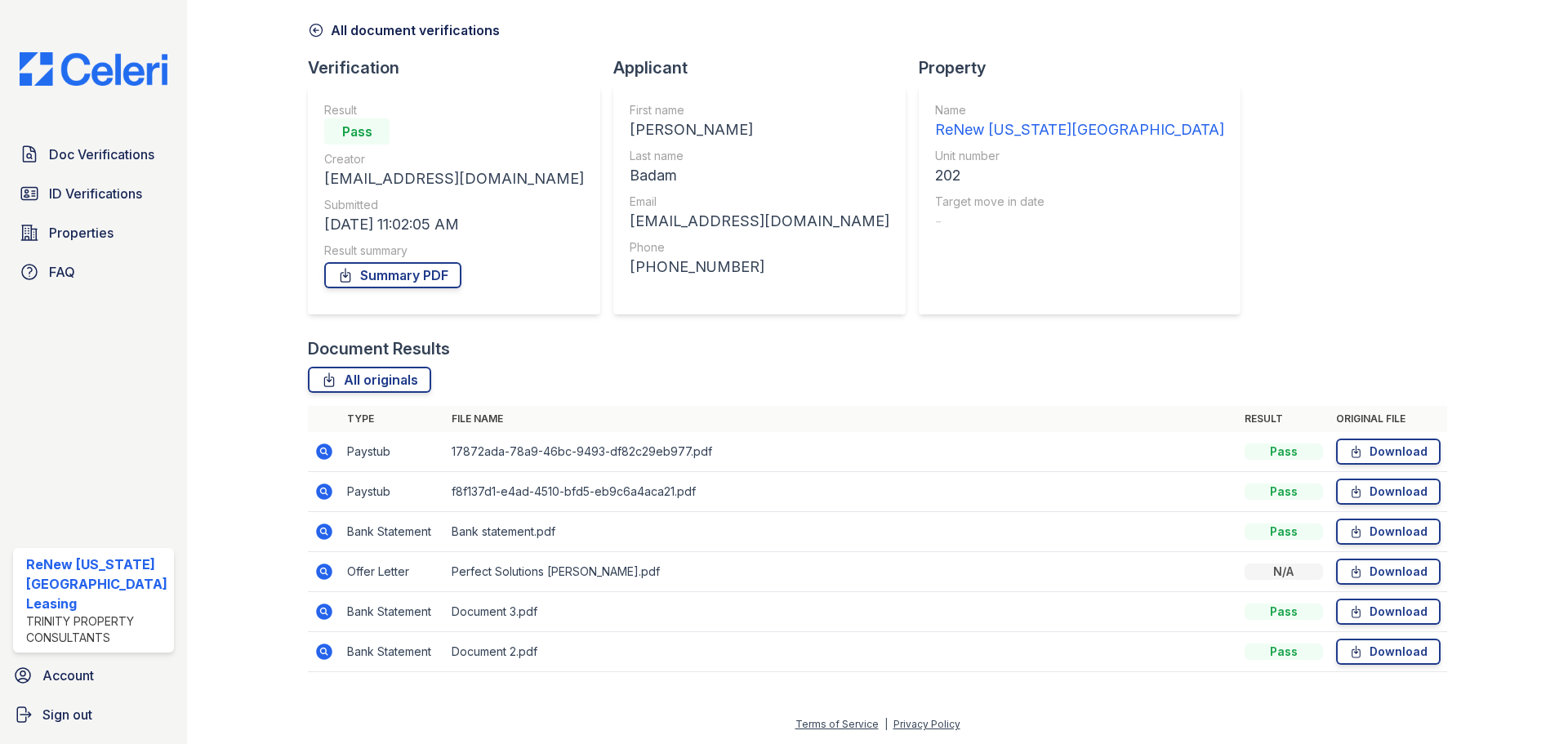
click at [321, 450] on icon at bounding box center [323, 450] width 4 height 4
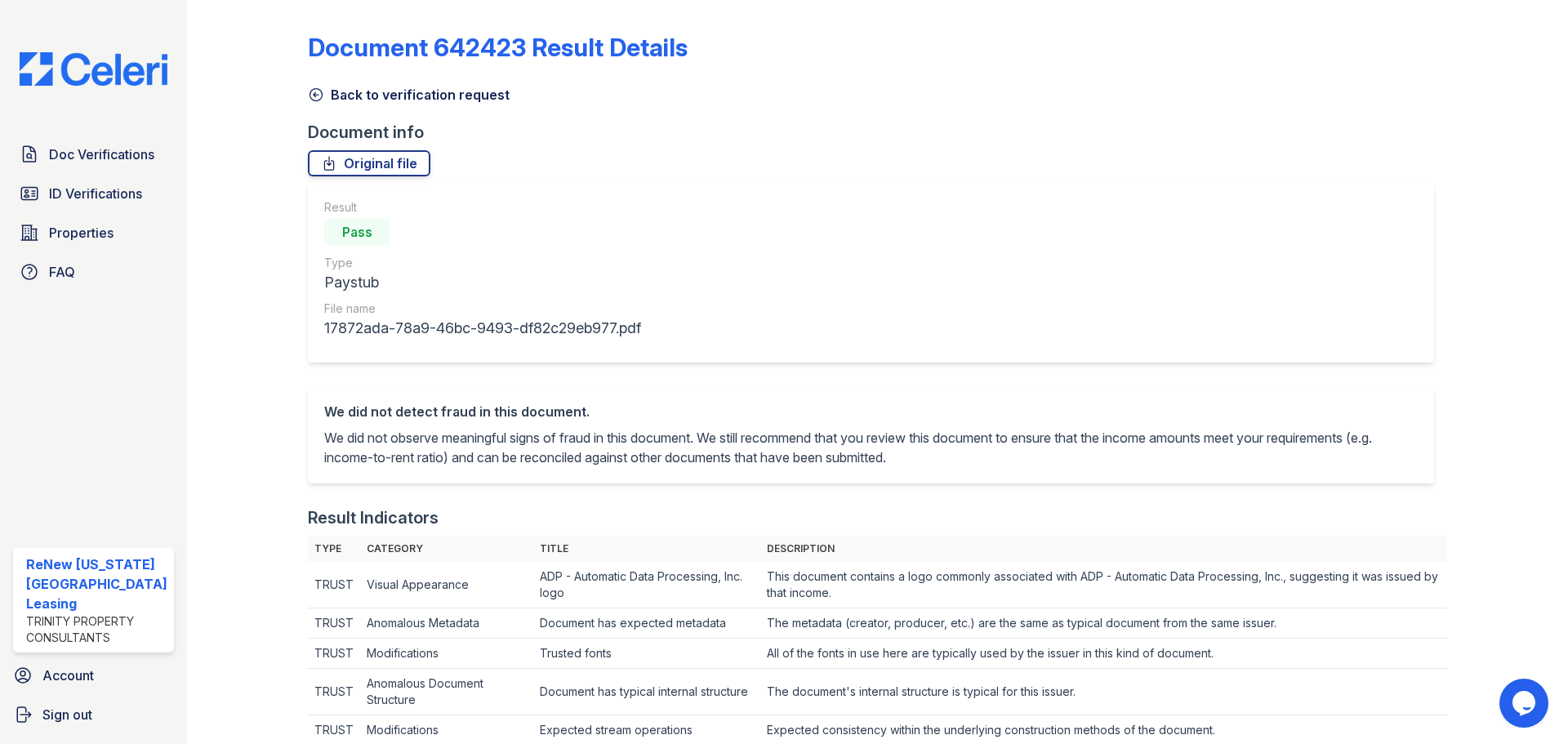
click at [312, 91] on icon at bounding box center [316, 95] width 17 height 17
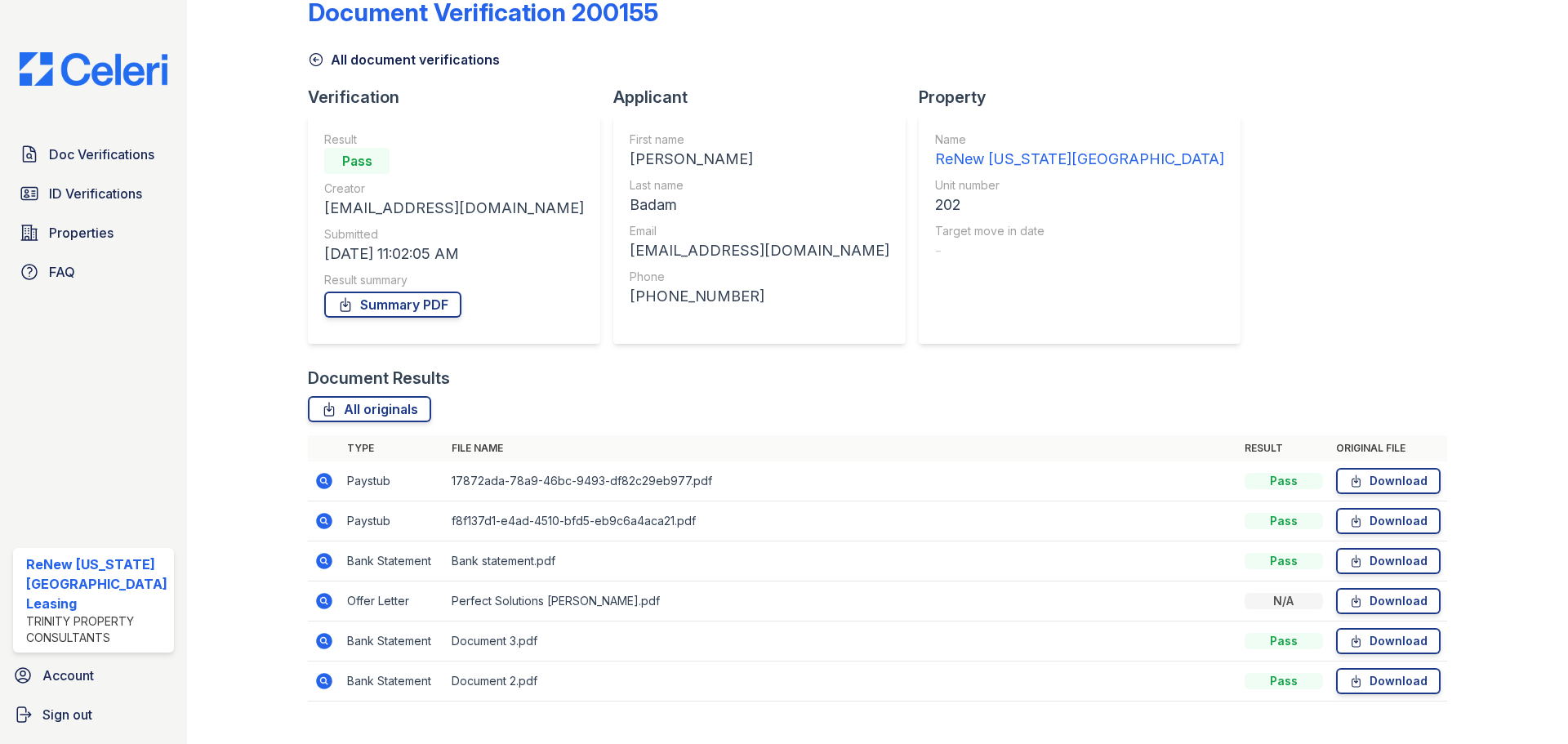
scroll to position [64, 0]
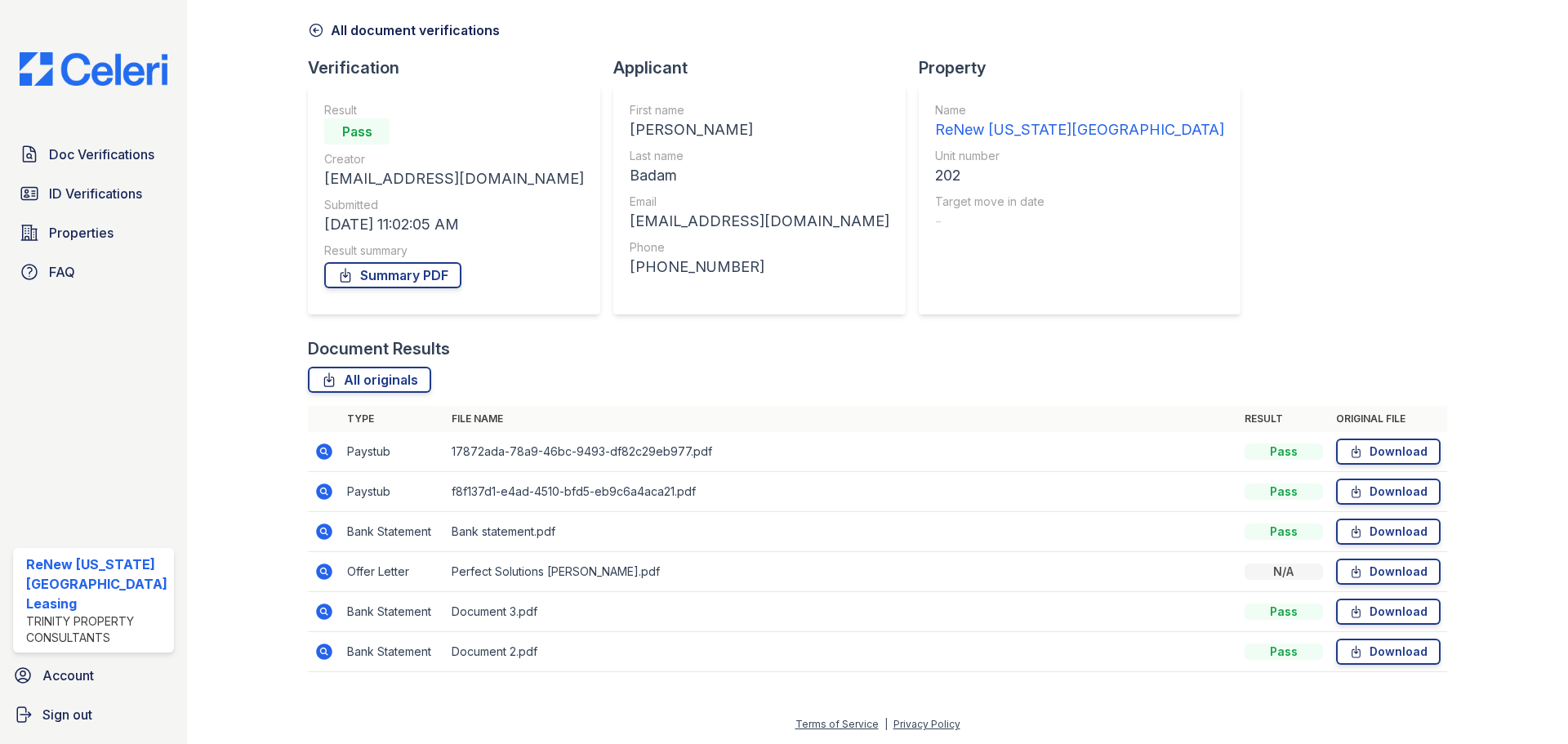
click at [327, 492] on icon at bounding box center [324, 491] width 17 height 17
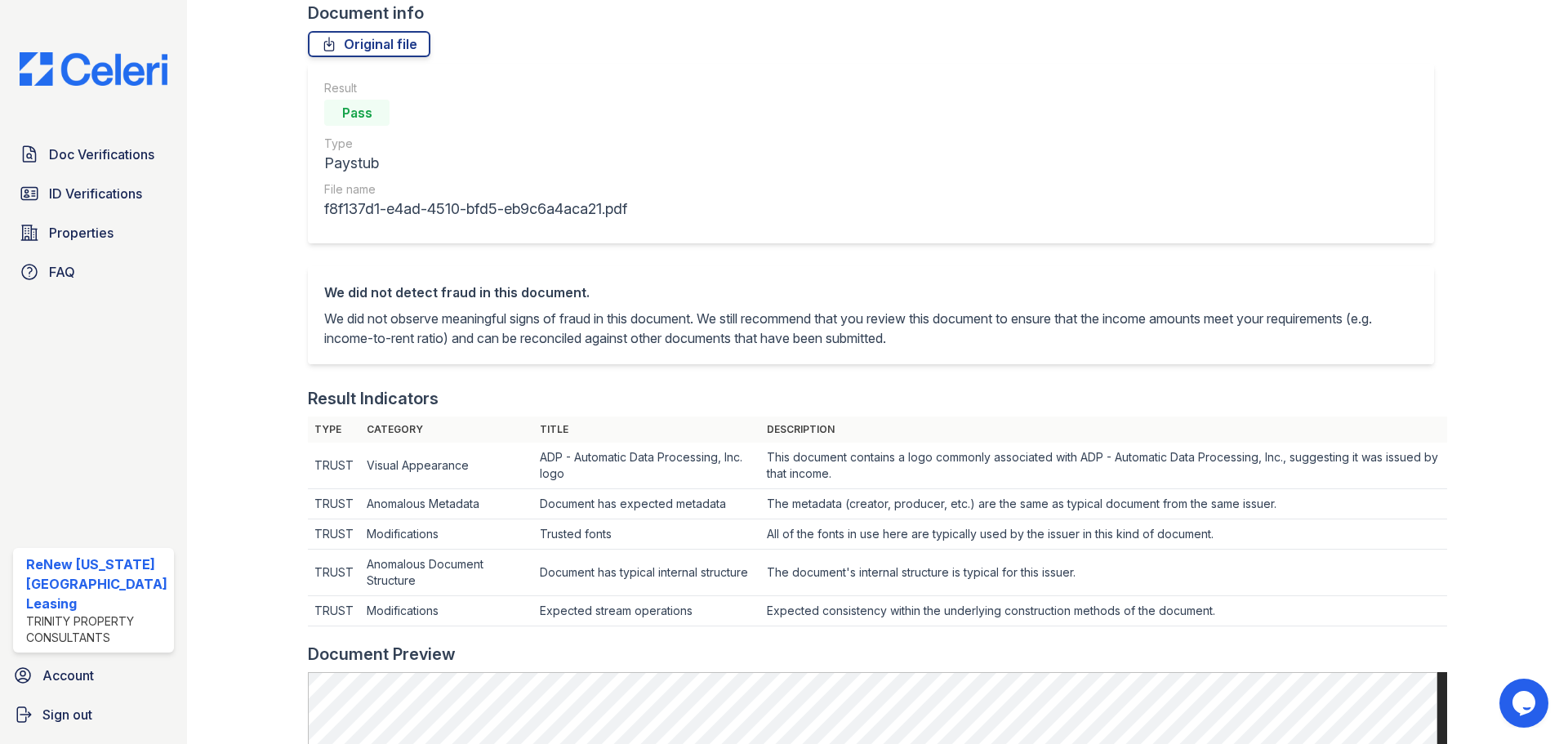
scroll to position [82, 0]
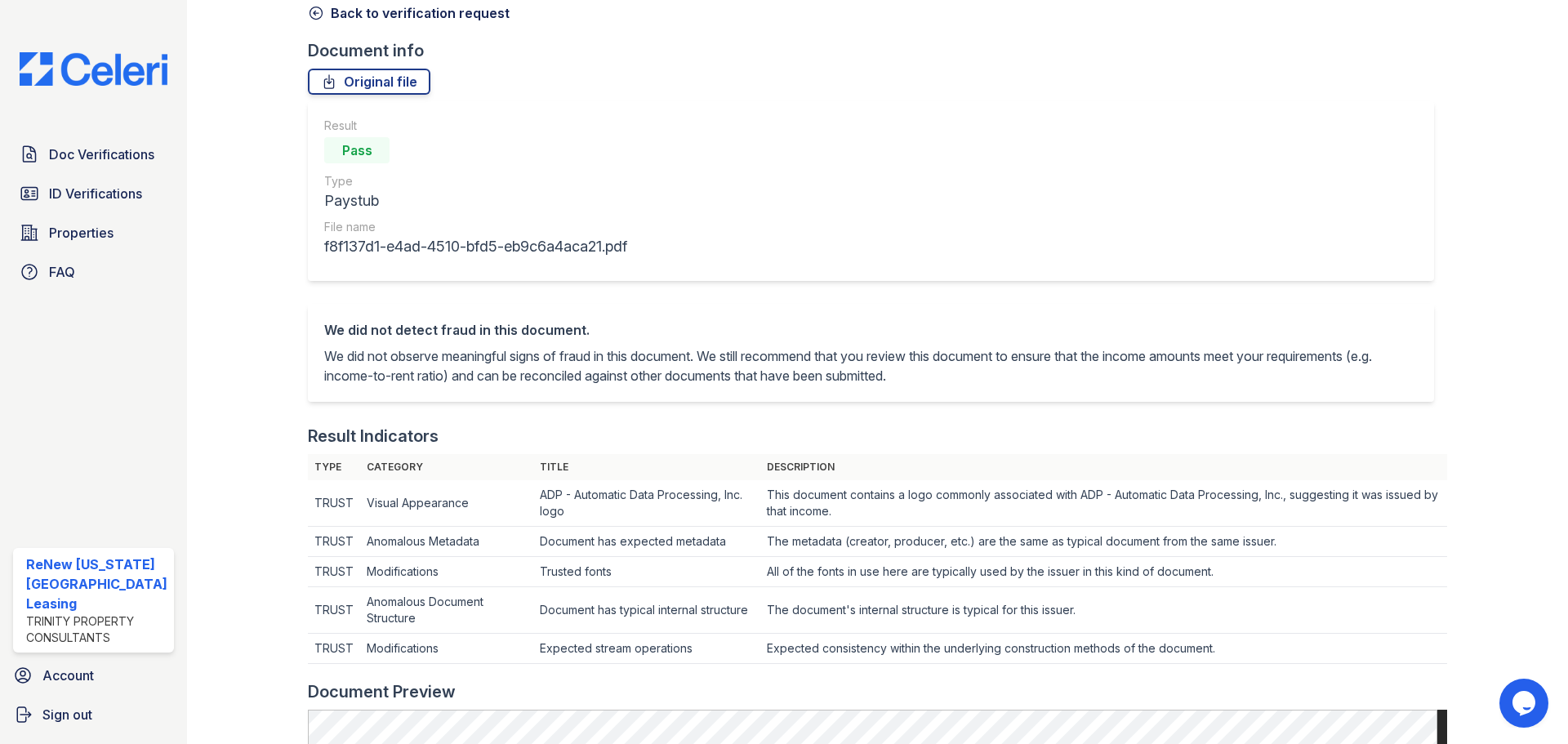
click at [316, 11] on icon at bounding box center [316, 13] width 17 height 17
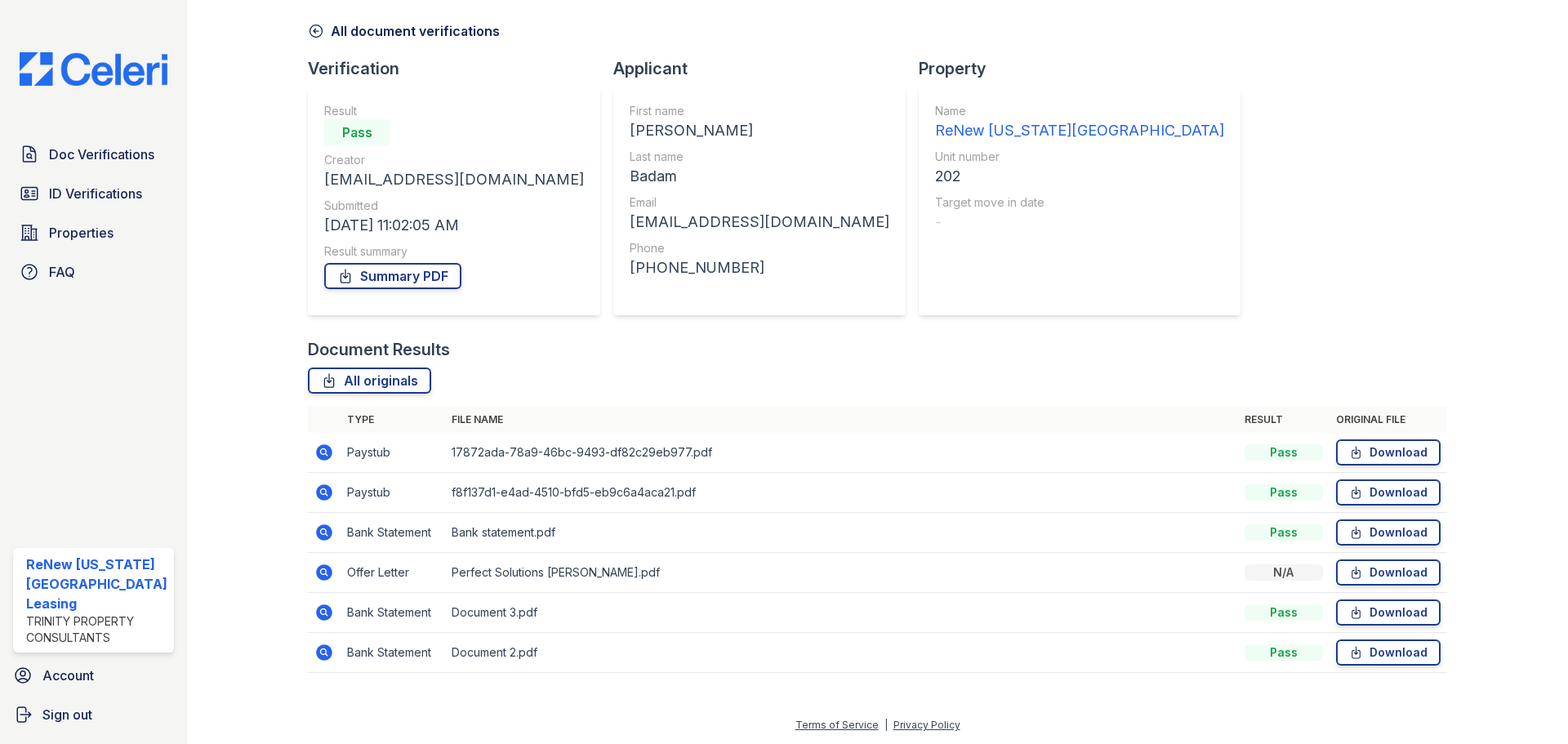
scroll to position [64, 0]
click at [319, 571] on icon at bounding box center [325, 571] width 20 height 20
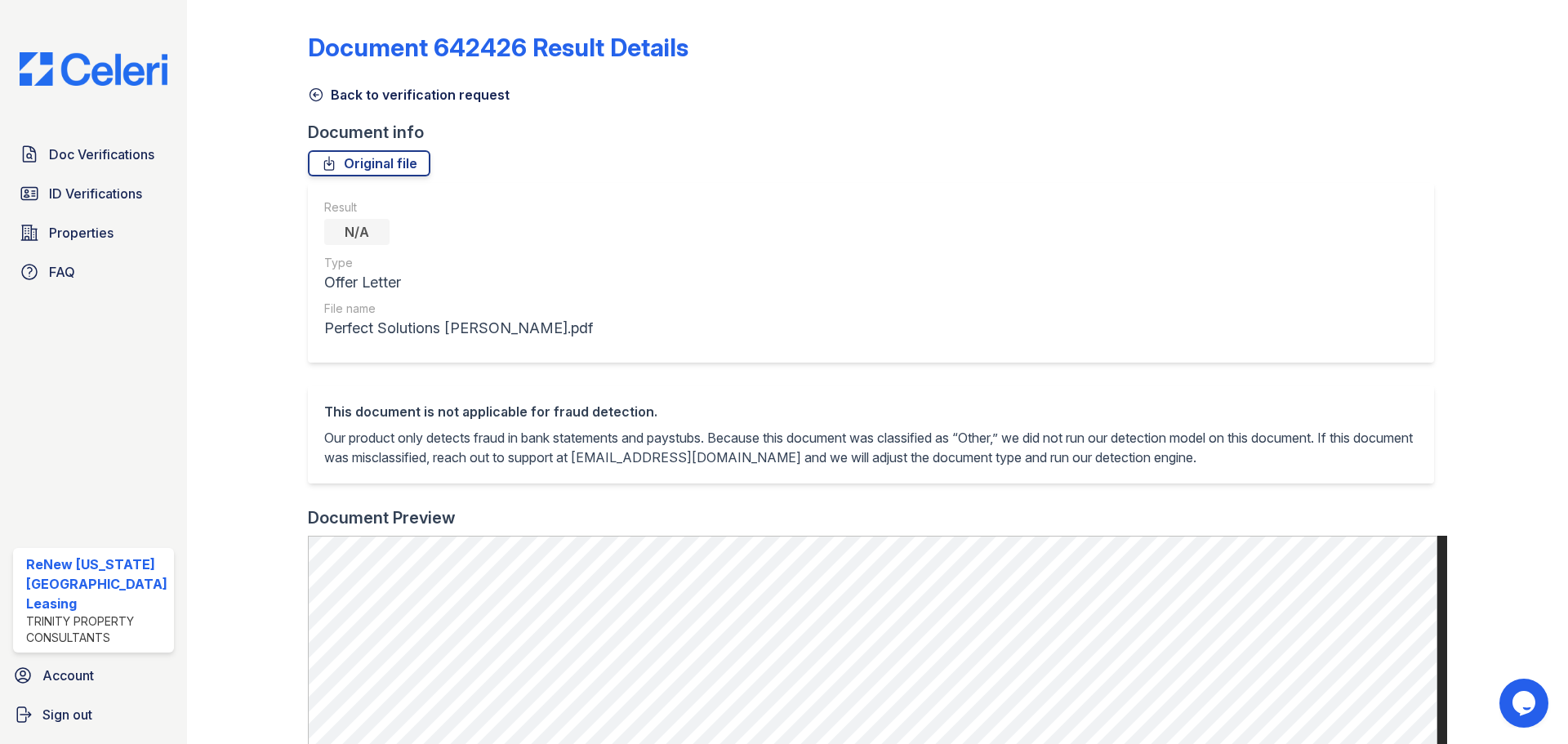
click at [312, 99] on icon at bounding box center [316, 95] width 17 height 17
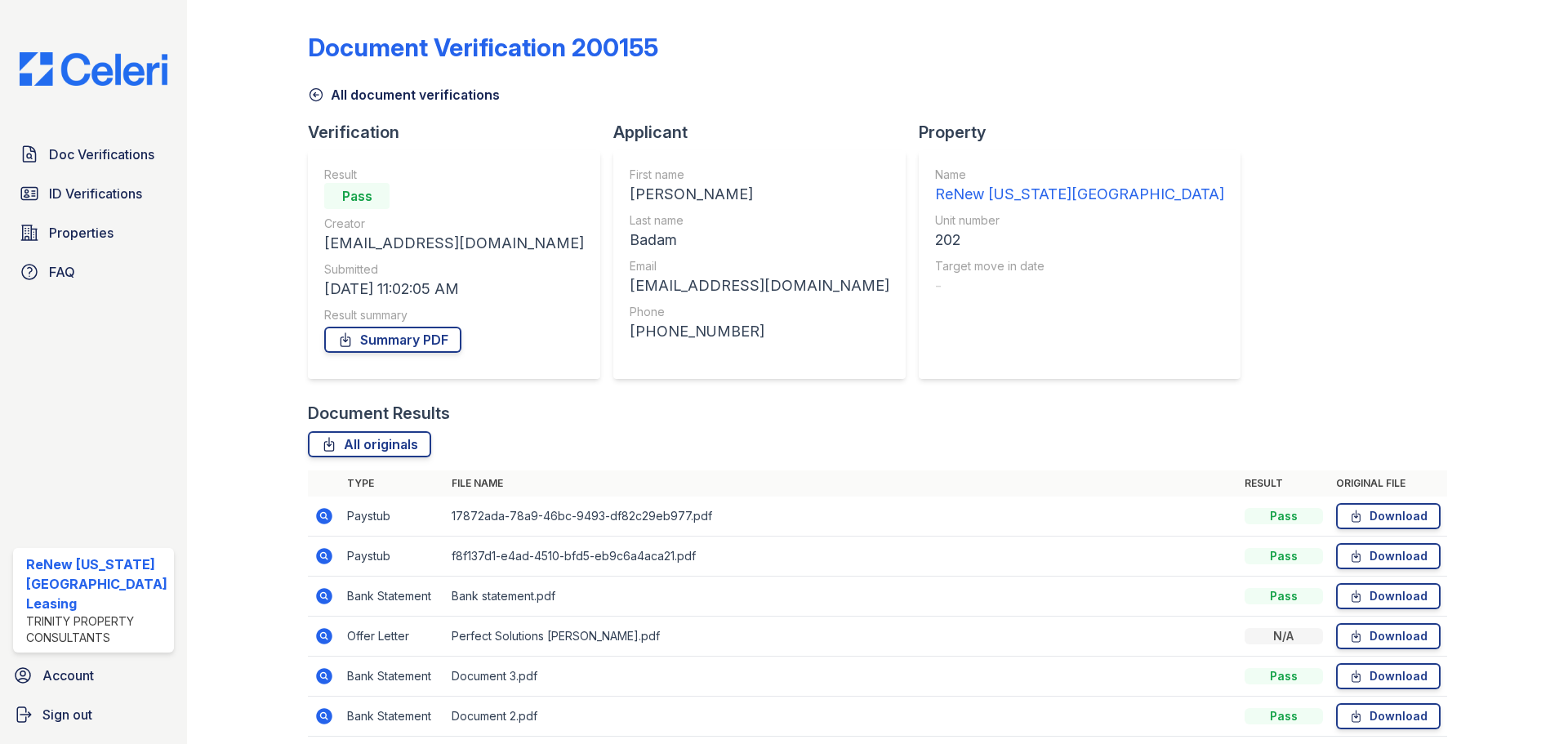
click at [327, 552] on icon at bounding box center [324, 556] width 17 height 17
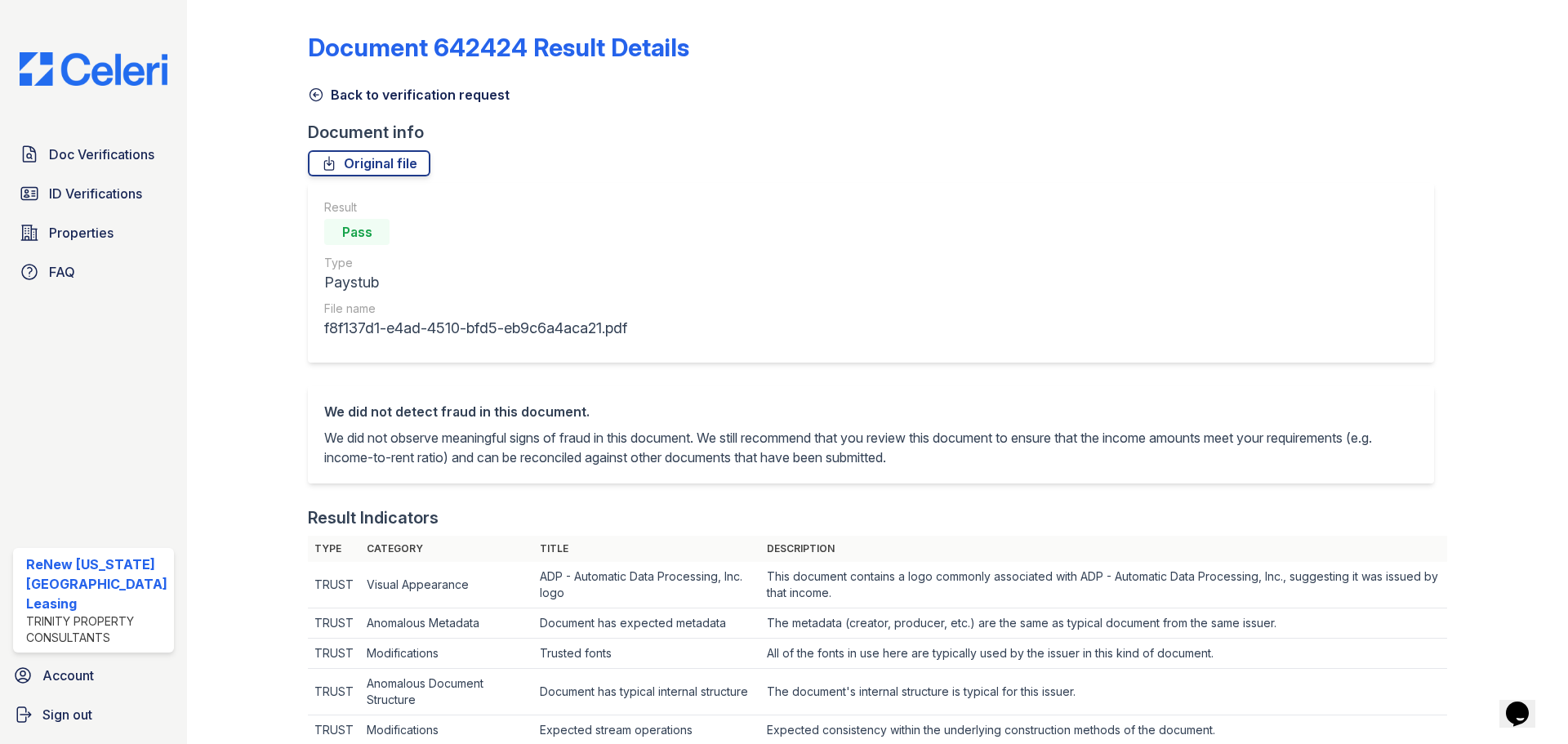
click at [315, 92] on icon at bounding box center [316, 95] width 17 height 17
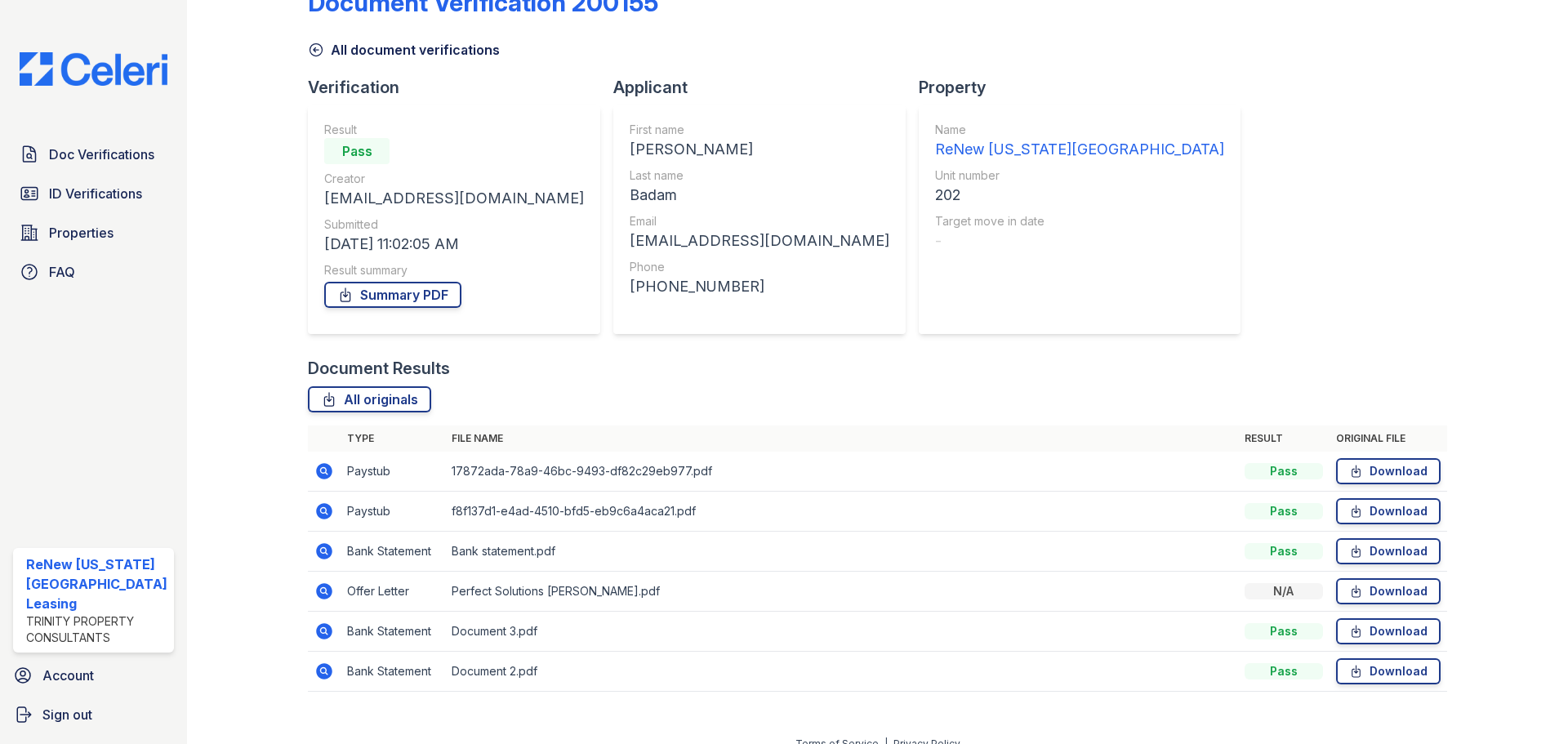
scroll to position [64, 0]
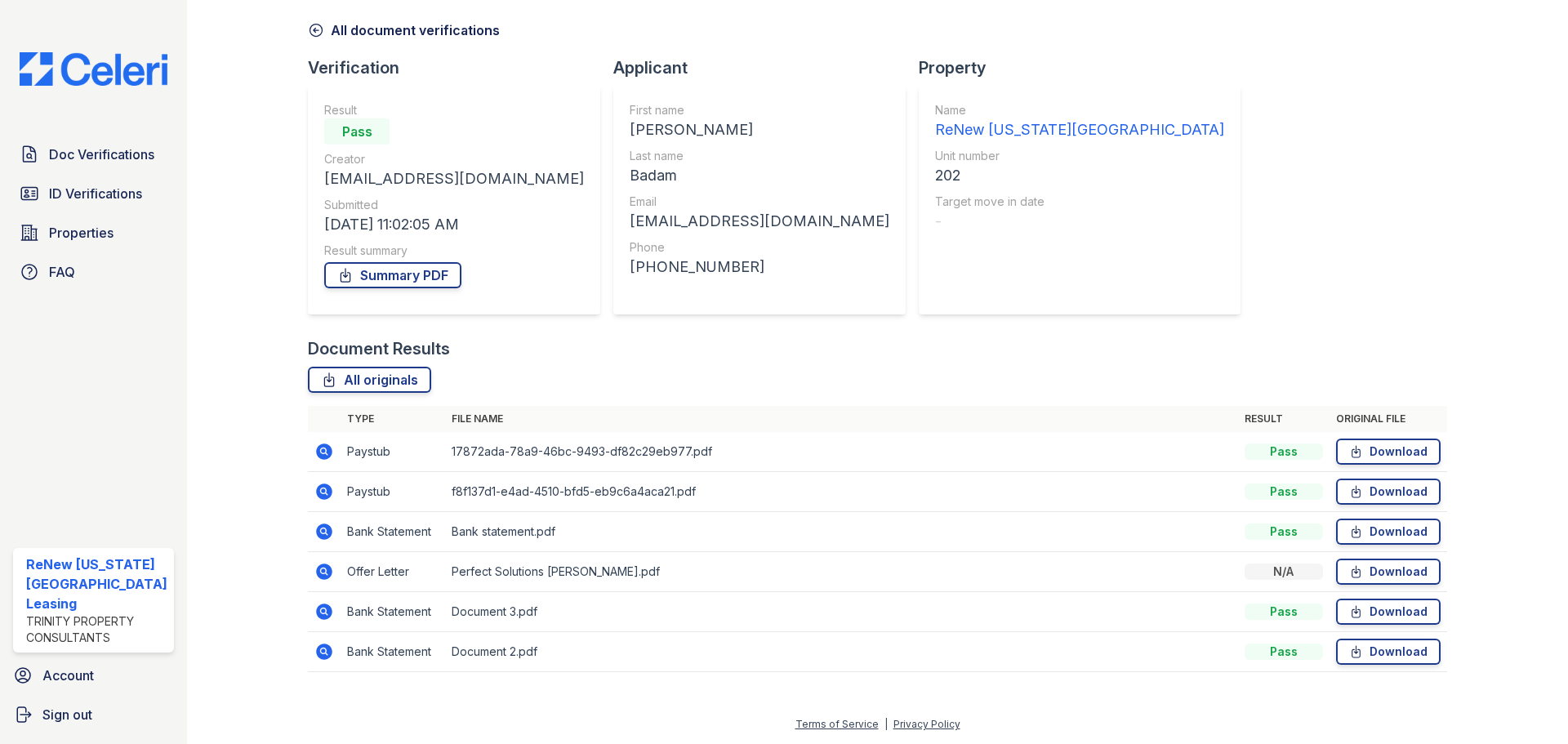
click at [325, 531] on icon at bounding box center [325, 531] width 20 height 20
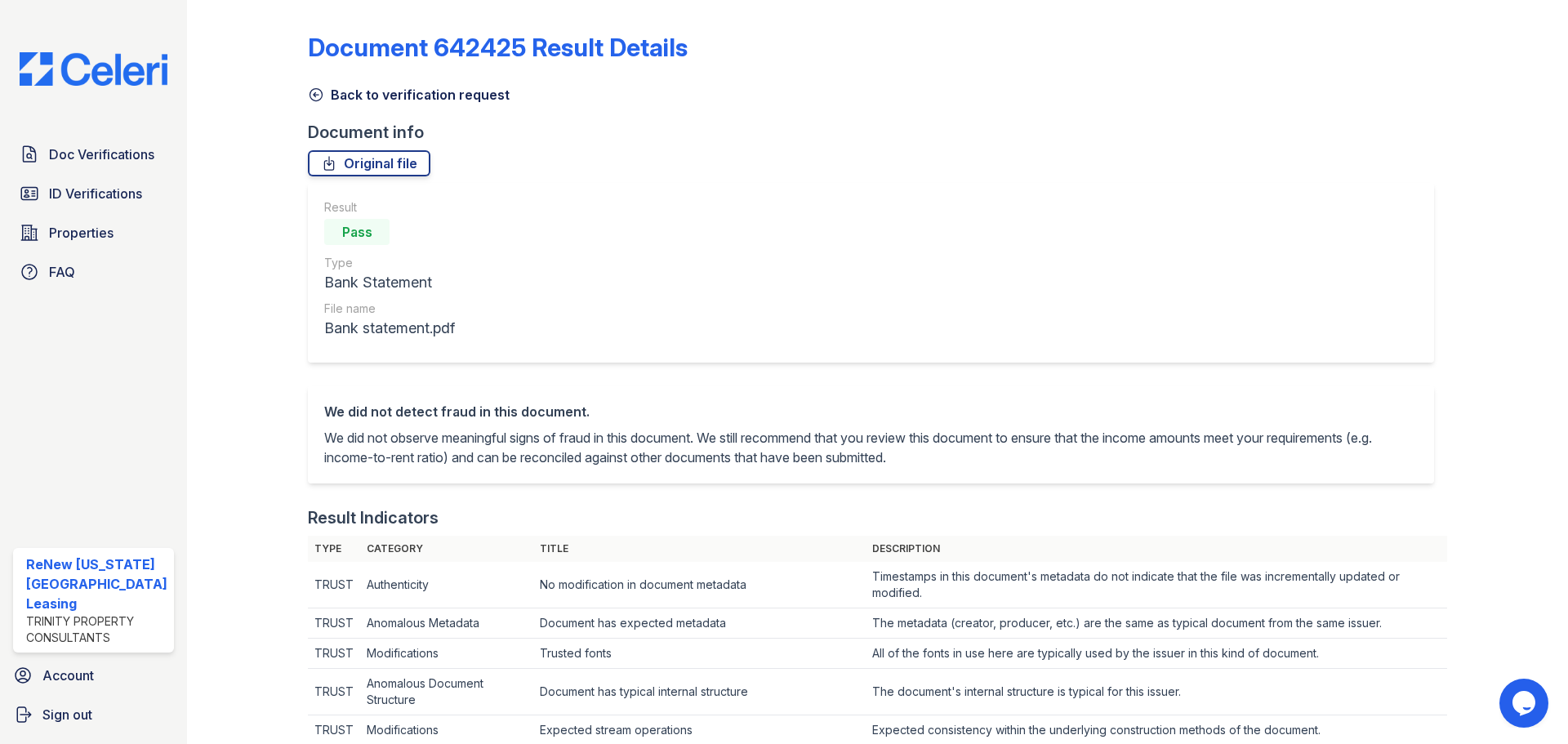
click at [310, 100] on icon at bounding box center [316, 95] width 17 height 17
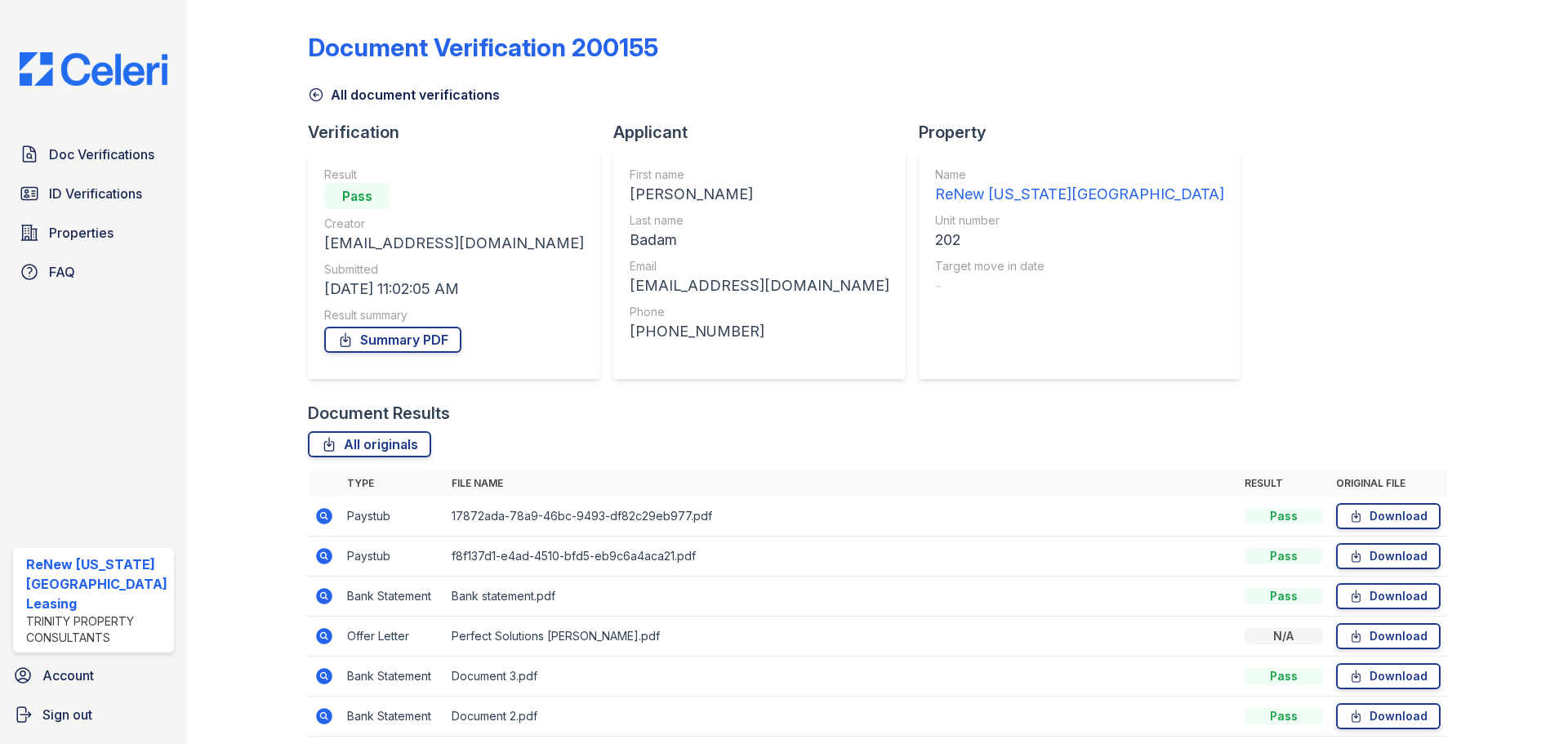
click at [325, 678] on icon at bounding box center [325, 677] width 20 height 20
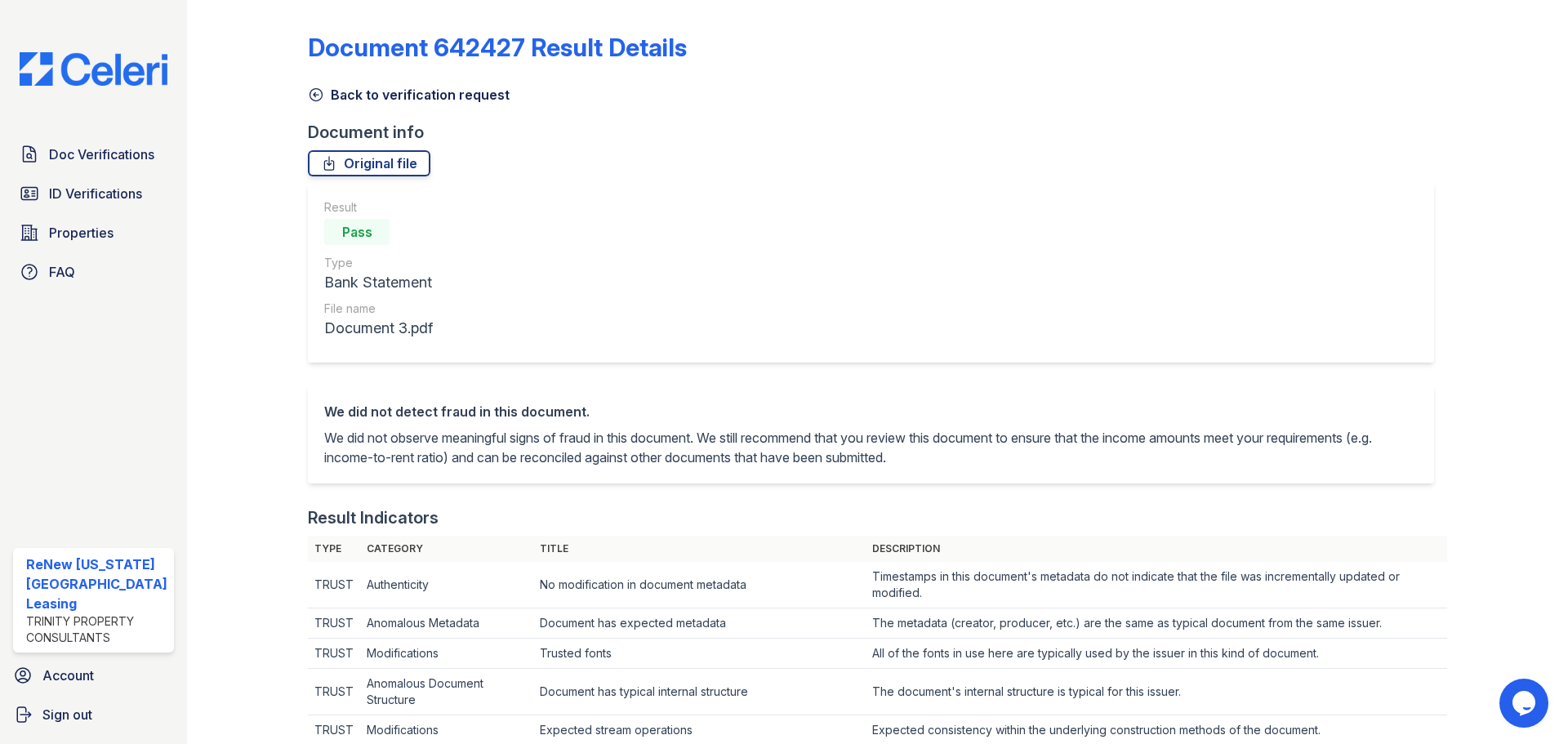
click at [317, 97] on icon at bounding box center [316, 95] width 17 height 17
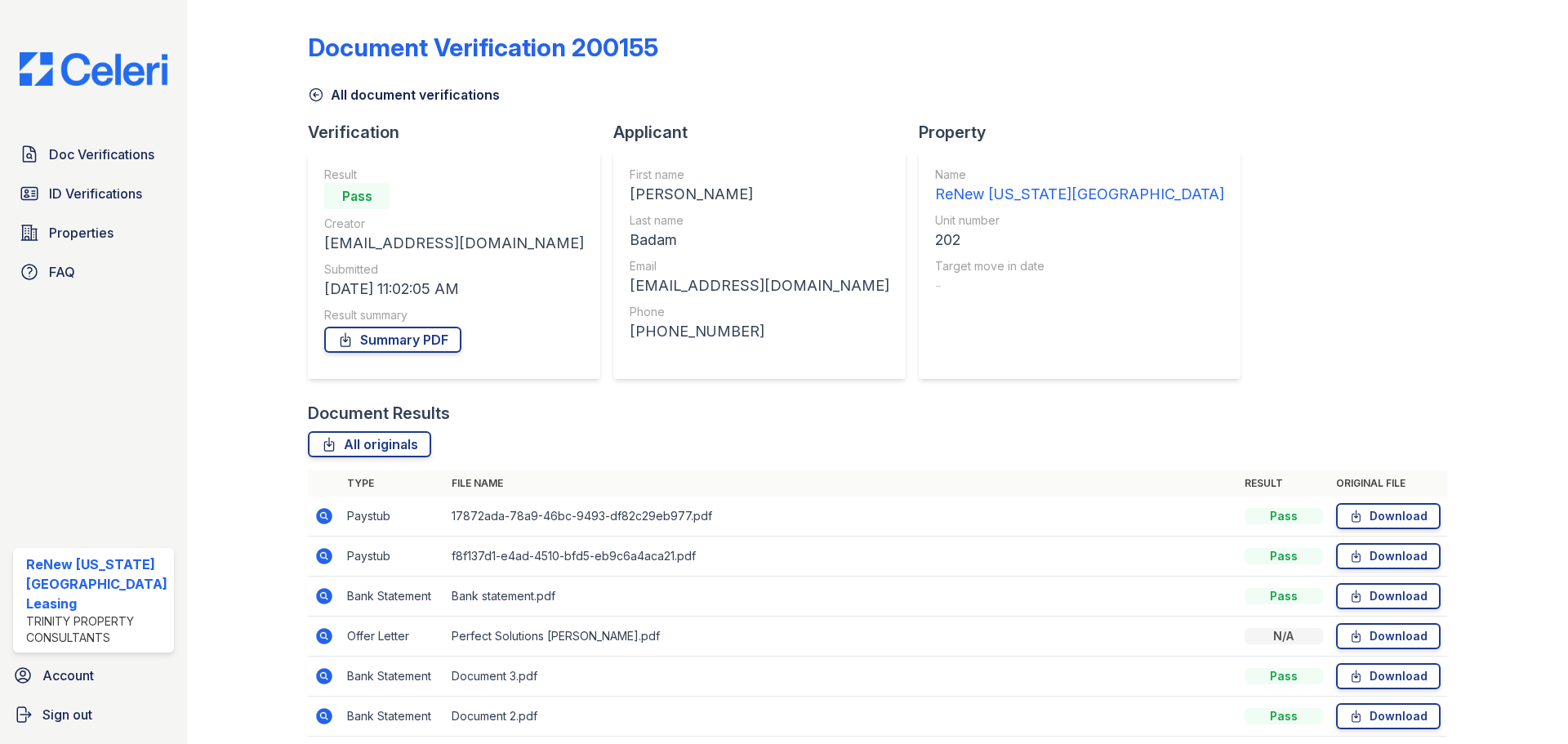
click at [323, 597] on icon at bounding box center [323, 595] width 4 height 4
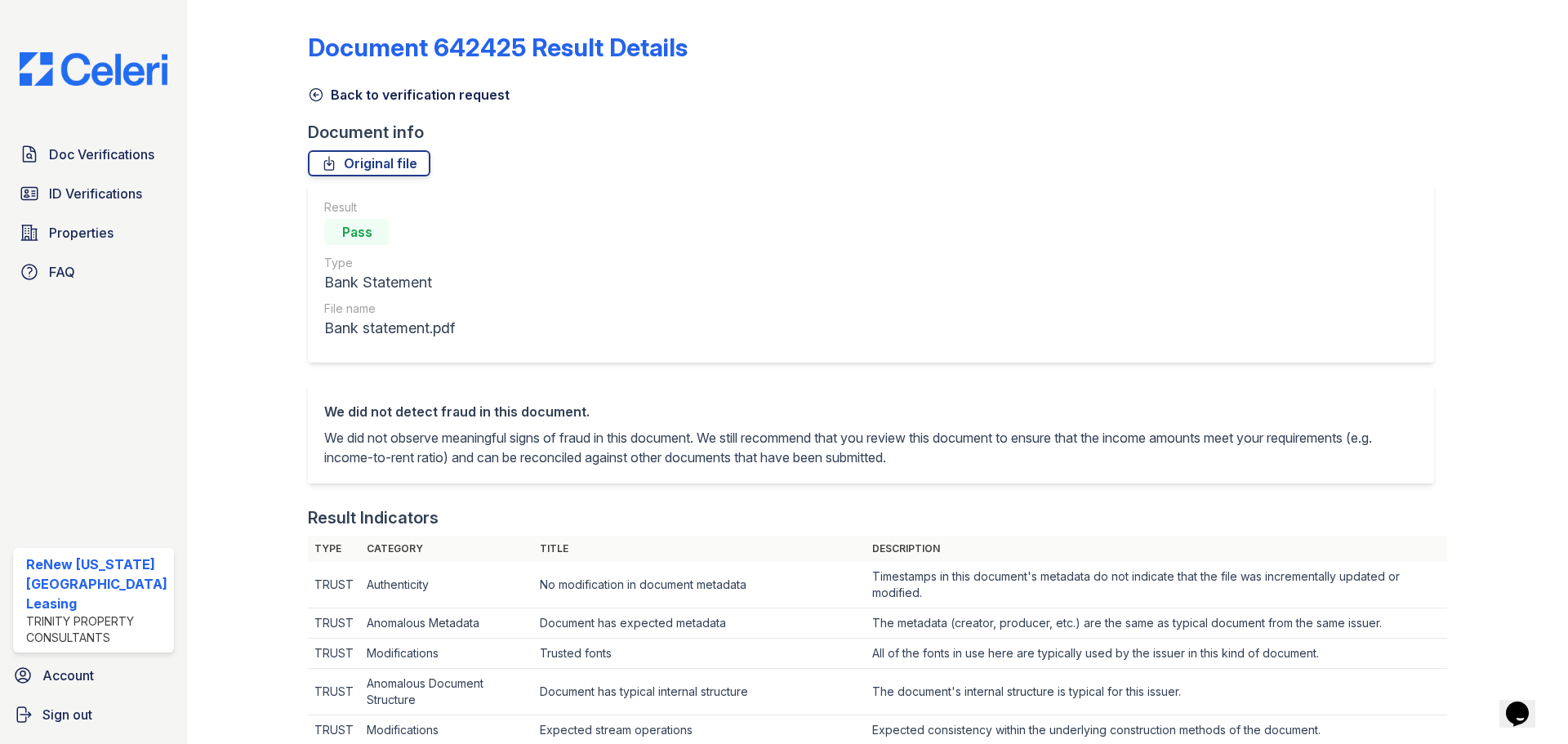
click at [315, 94] on icon at bounding box center [316, 95] width 17 height 17
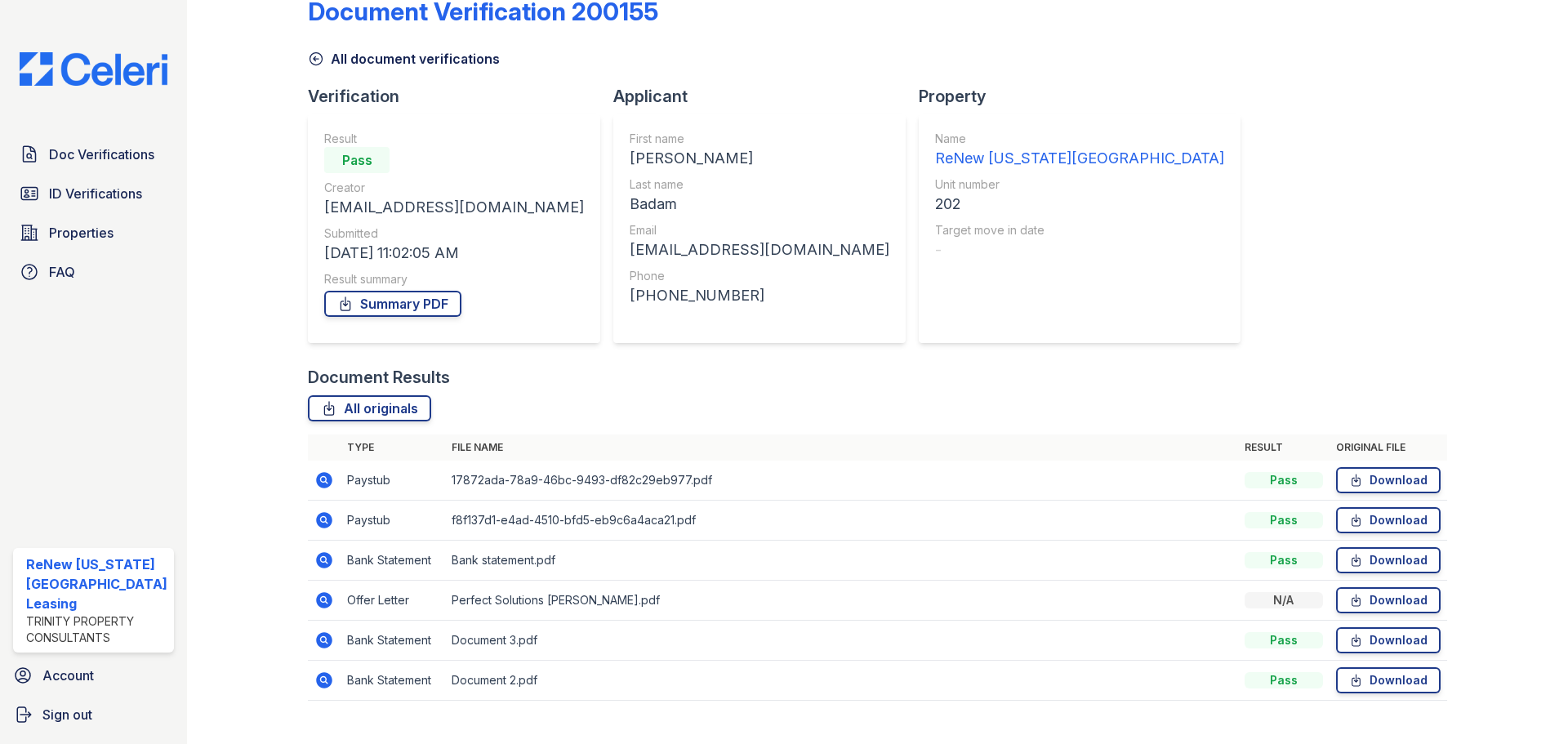
scroll to position [64, 0]
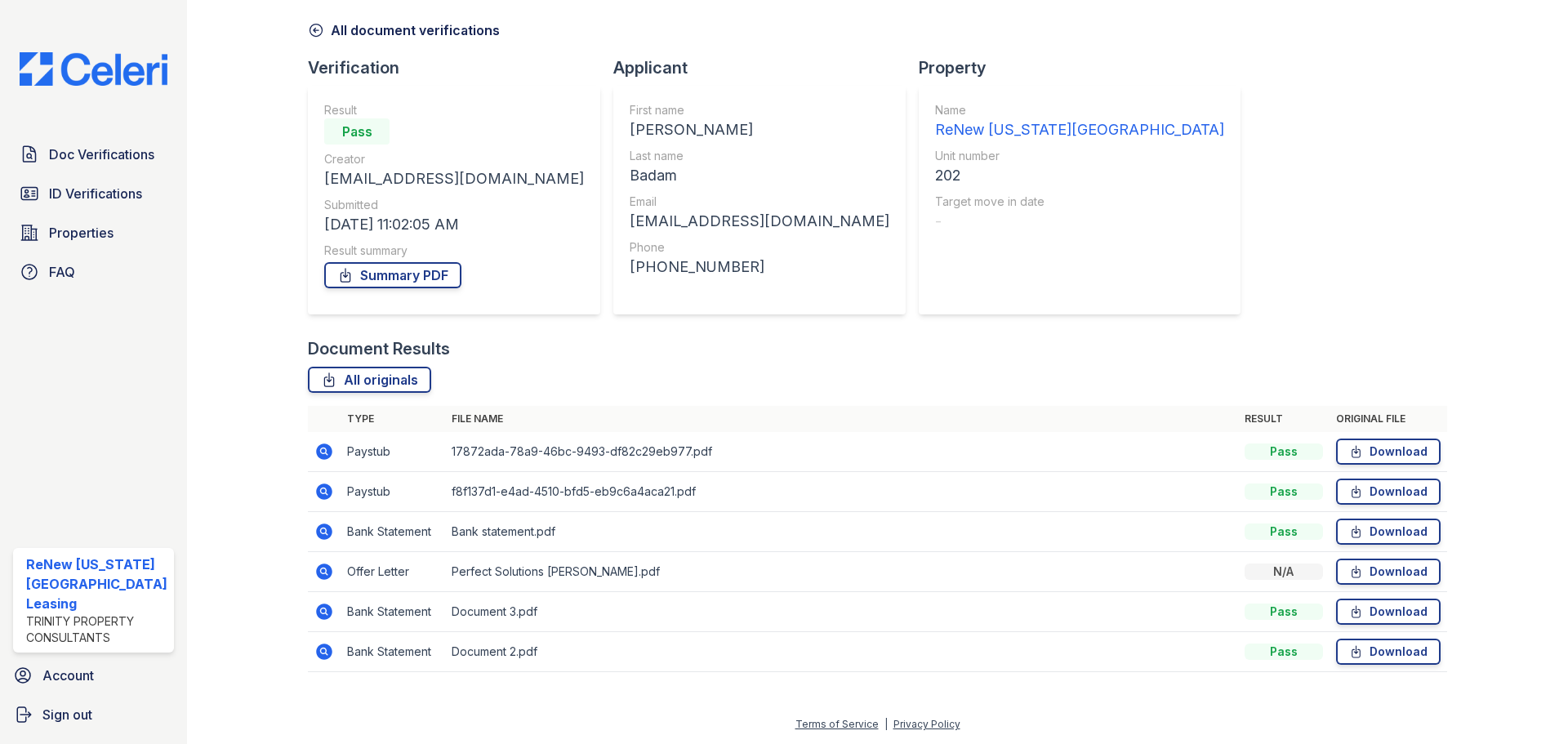
click at [330, 569] on icon at bounding box center [324, 571] width 17 height 17
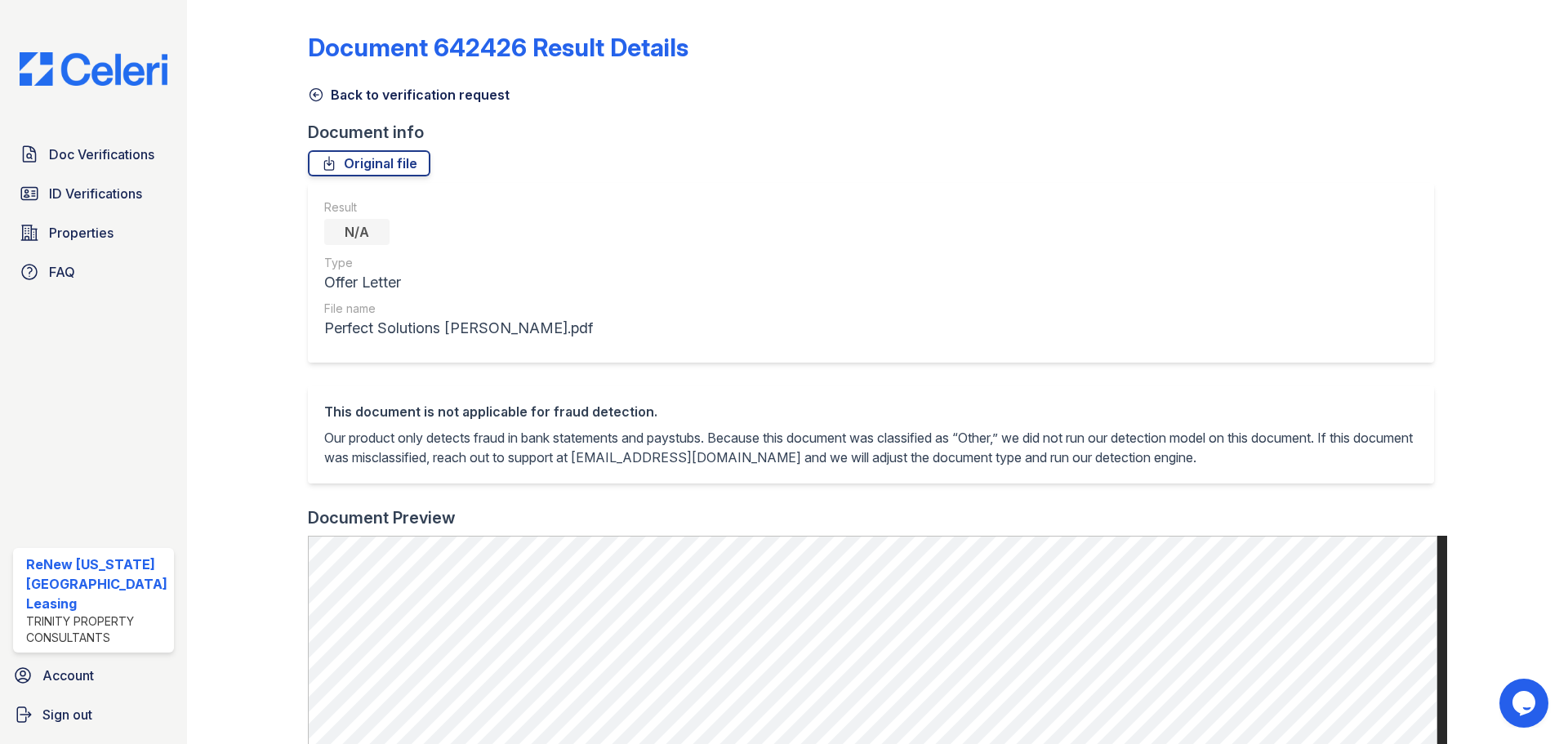
click at [308, 94] on icon at bounding box center [316, 95] width 17 height 17
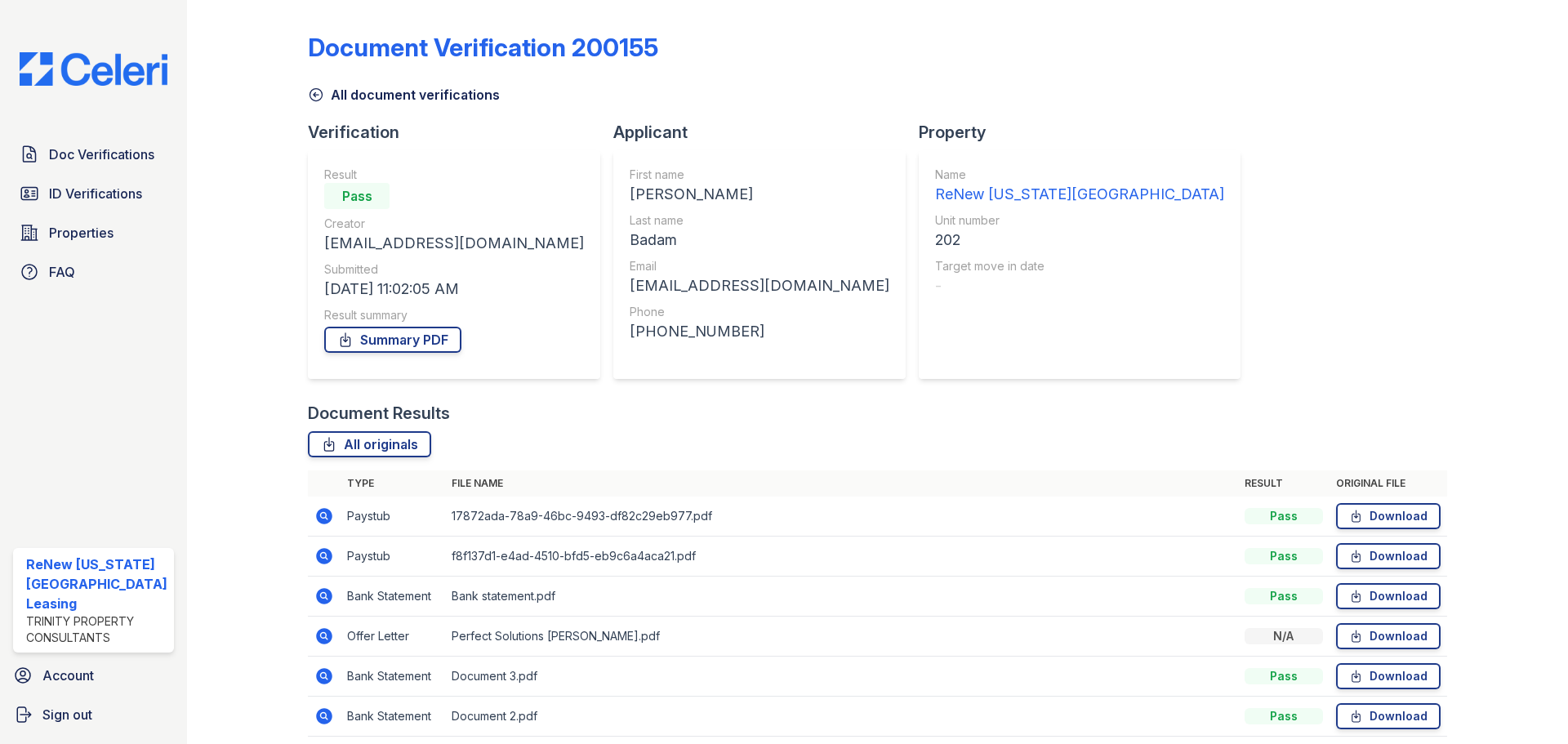
click at [318, 513] on icon at bounding box center [324, 516] width 17 height 17
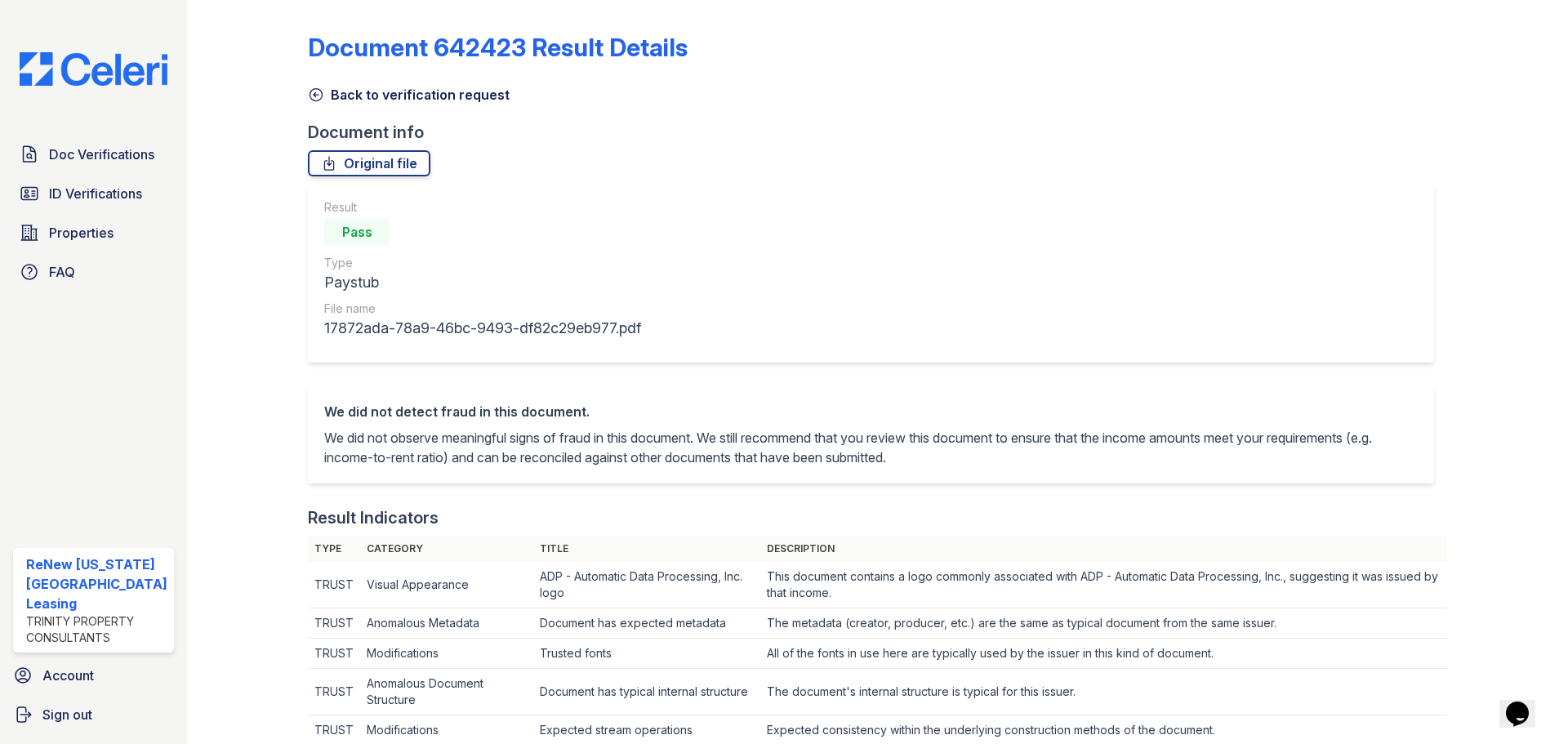
click at [316, 94] on icon at bounding box center [316, 95] width 17 height 17
